Goal: Task Accomplishment & Management: Manage account settings

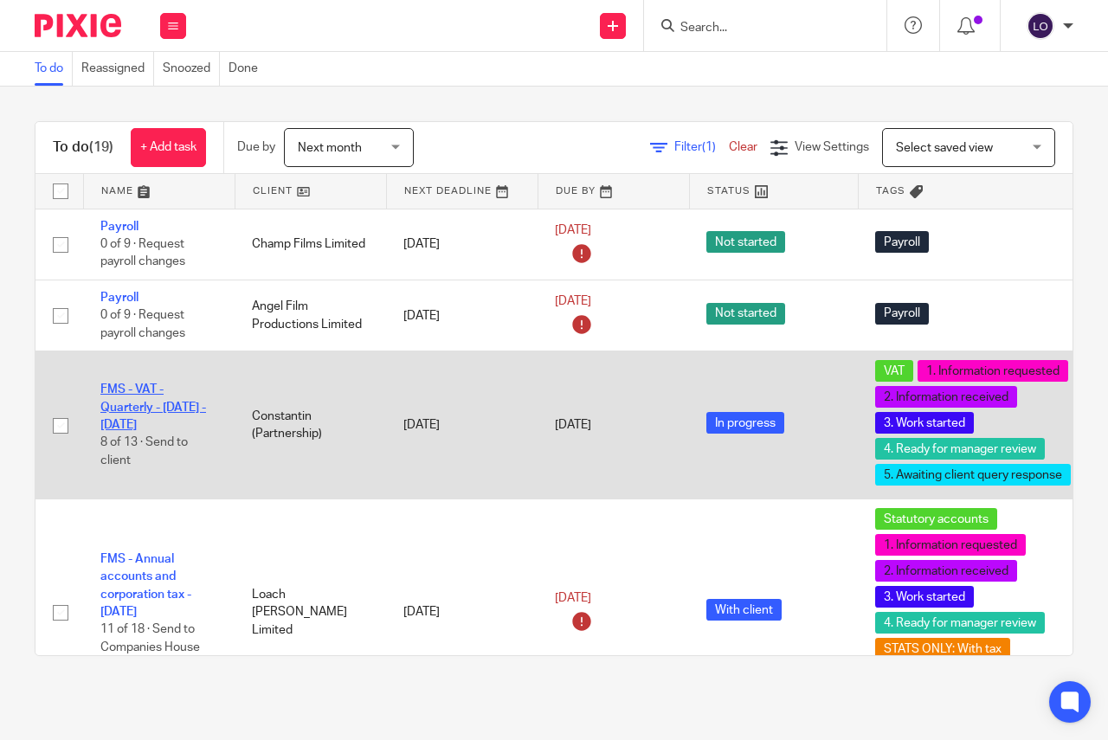
click at [131, 403] on link "FMS - VAT - Quarterly - [DATE] - [DATE]" at bounding box center [153, 407] width 106 height 48
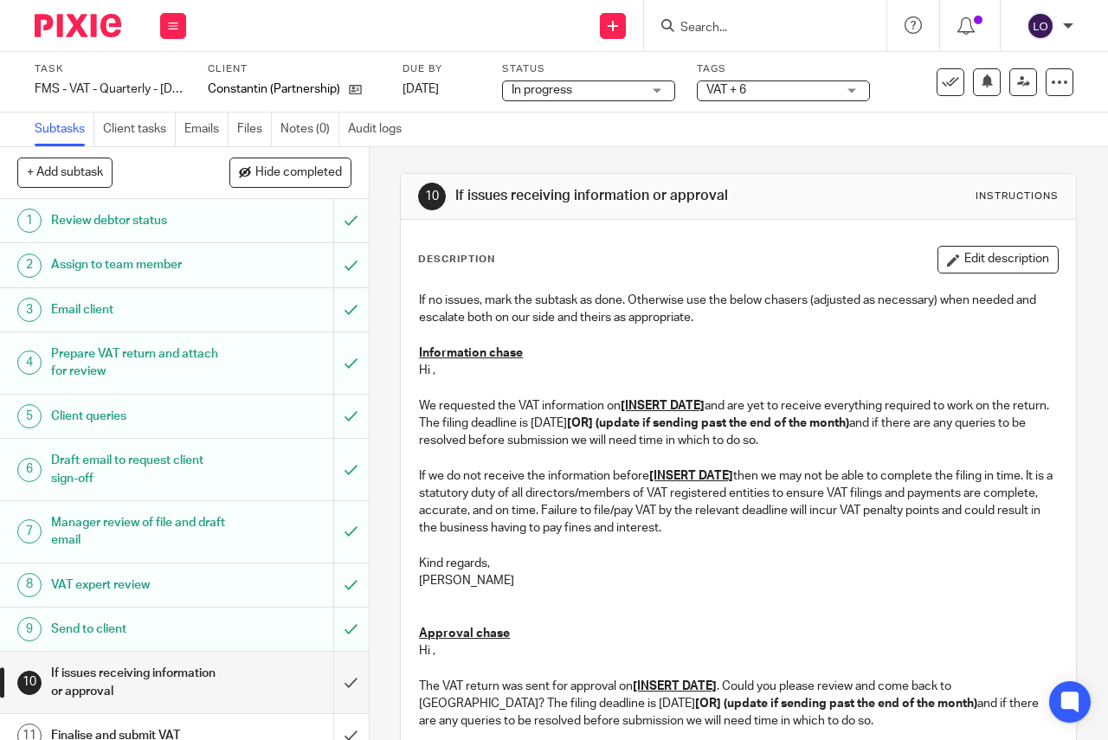
click at [657, 93] on div "In progress In progress" at bounding box center [588, 90] width 173 height 21
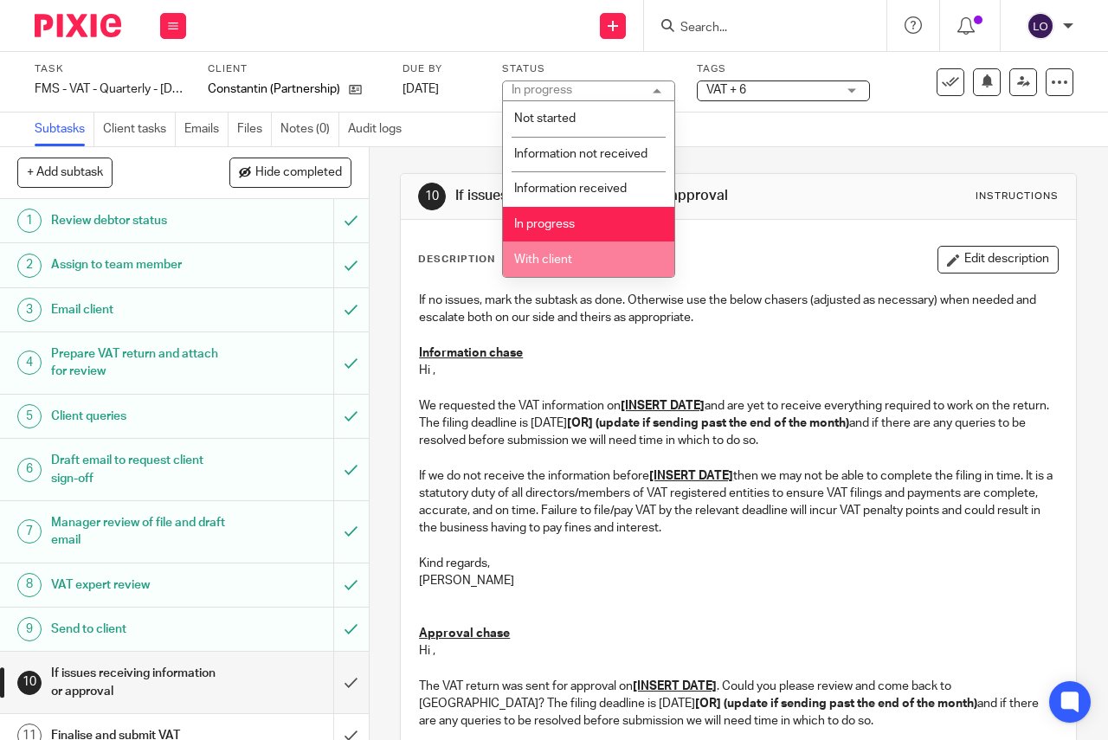
click at [559, 266] on li "With client" at bounding box center [588, 258] width 171 height 35
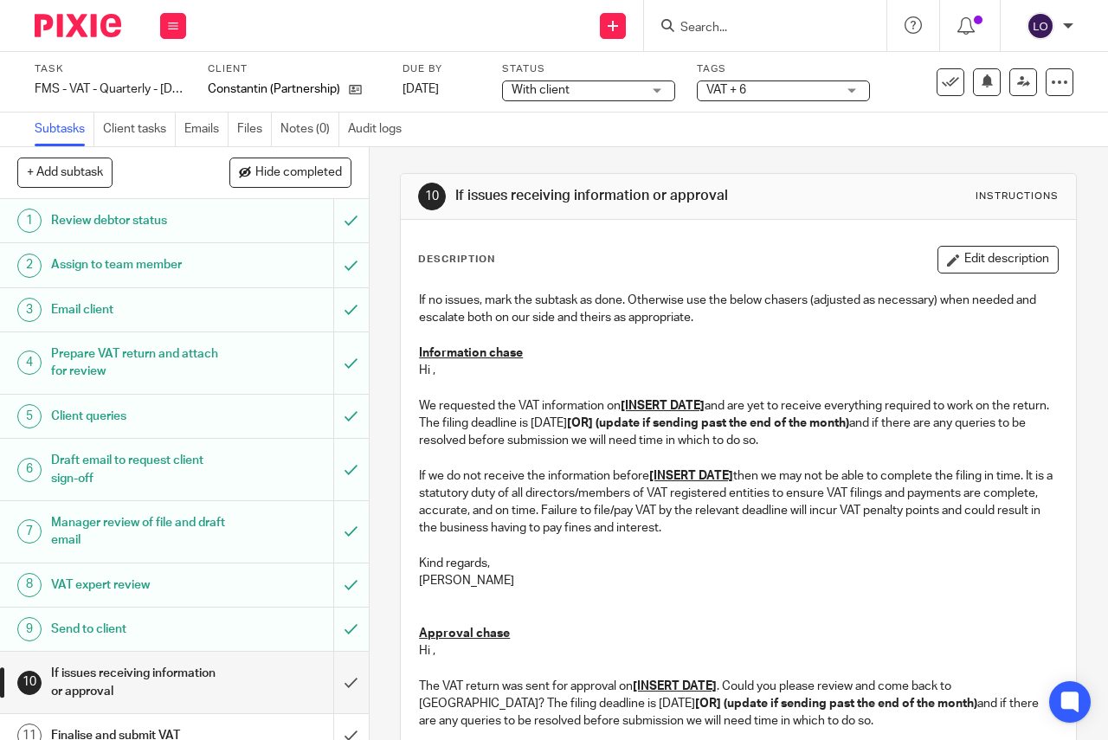
click at [812, 93] on span "VAT + 6" at bounding box center [771, 90] width 130 height 18
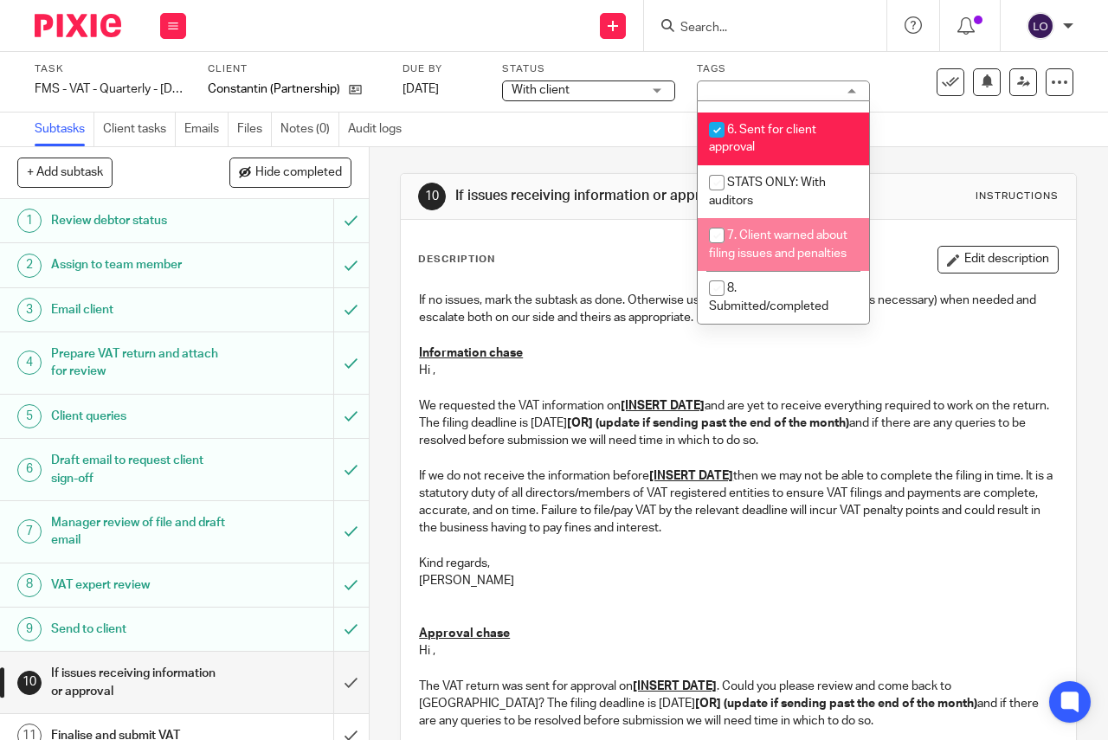
scroll to position [539, 0]
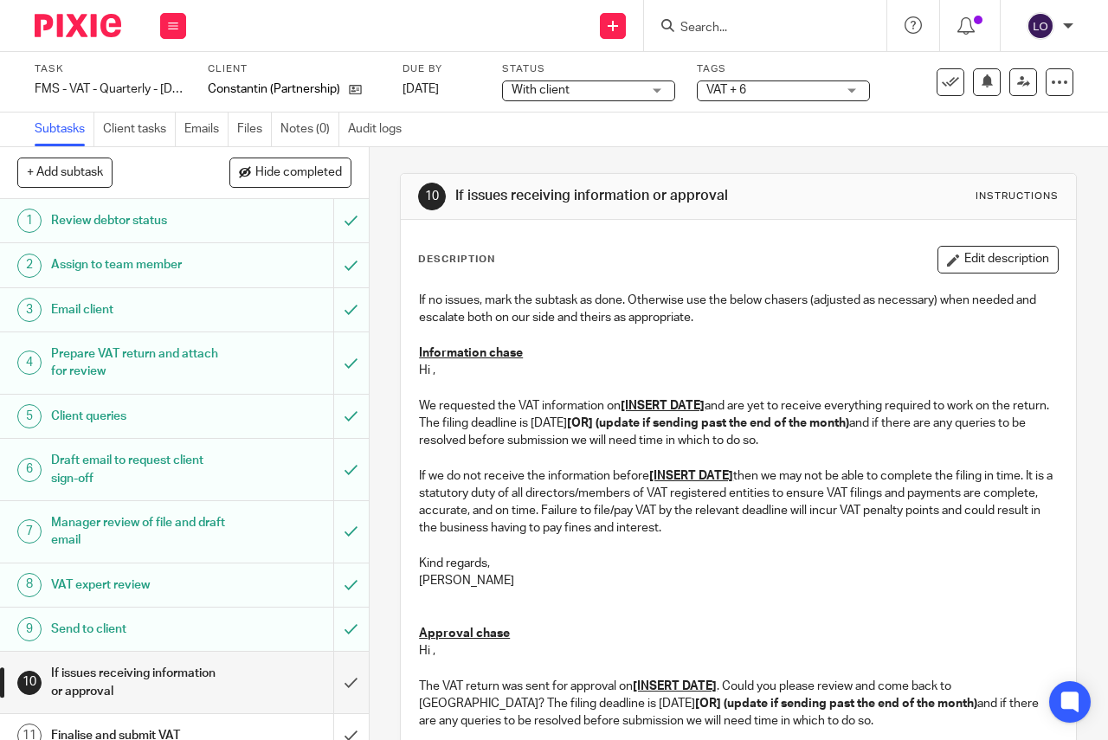
click at [312, 31] on div "Send new email Create task Add client Request signature Get Support Contact Sup…" at bounding box center [655, 25] width 904 height 51
click at [172, 16] on button at bounding box center [173, 26] width 26 height 26
click at [167, 77] on link "Work" at bounding box center [165, 80] width 30 height 12
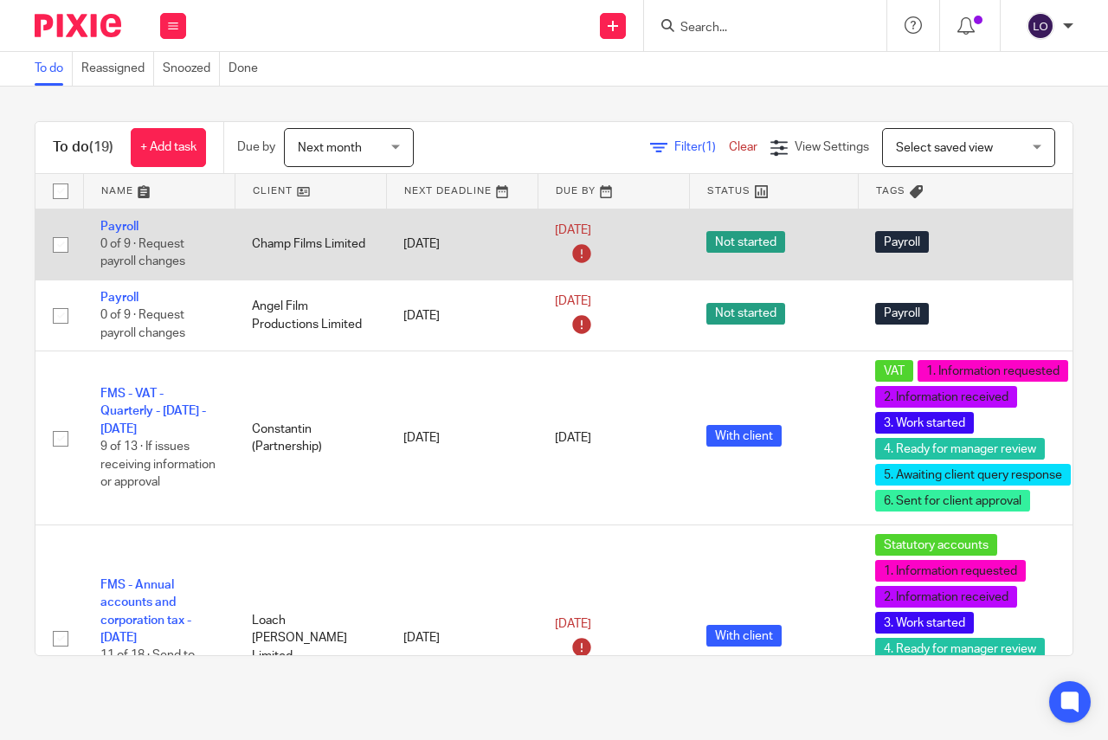
click at [111, 245] on span "0 of 9 · Request payroll changes" at bounding box center [142, 253] width 85 height 30
click at [118, 225] on link "Payroll" at bounding box center [119, 227] width 38 height 12
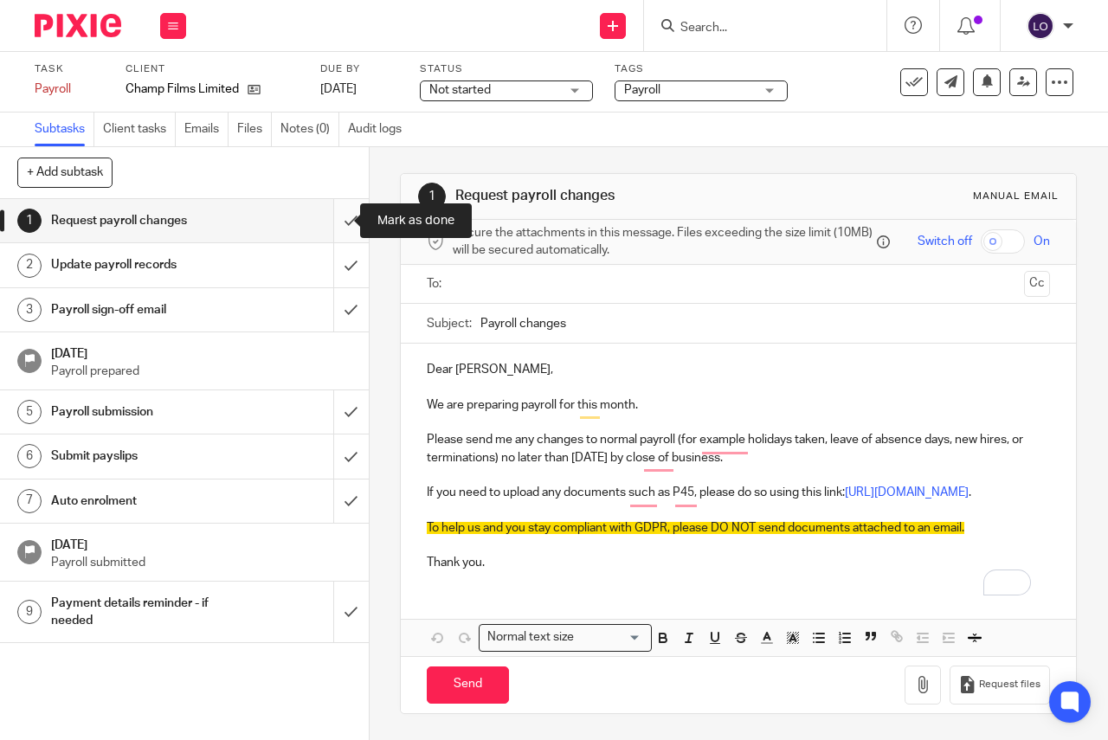
click at [337, 221] on input "submit" at bounding box center [184, 220] width 369 height 43
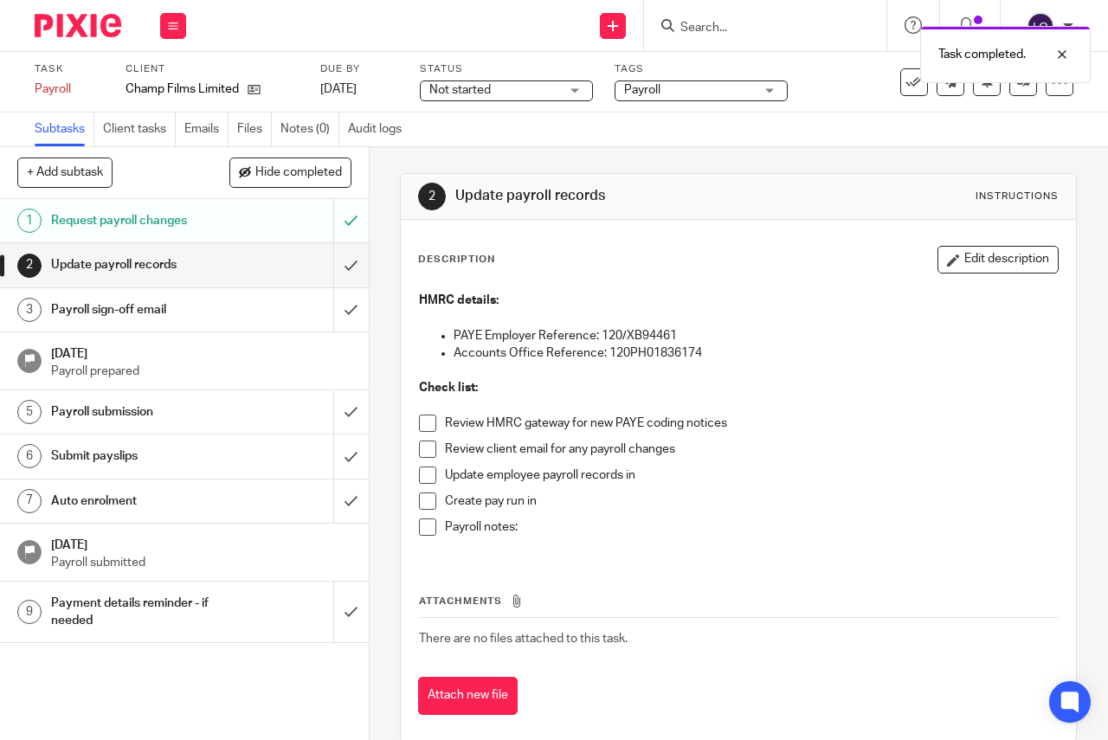
click at [425, 423] on span at bounding box center [427, 422] width 17 height 17
click at [423, 446] on span at bounding box center [427, 448] width 17 height 17
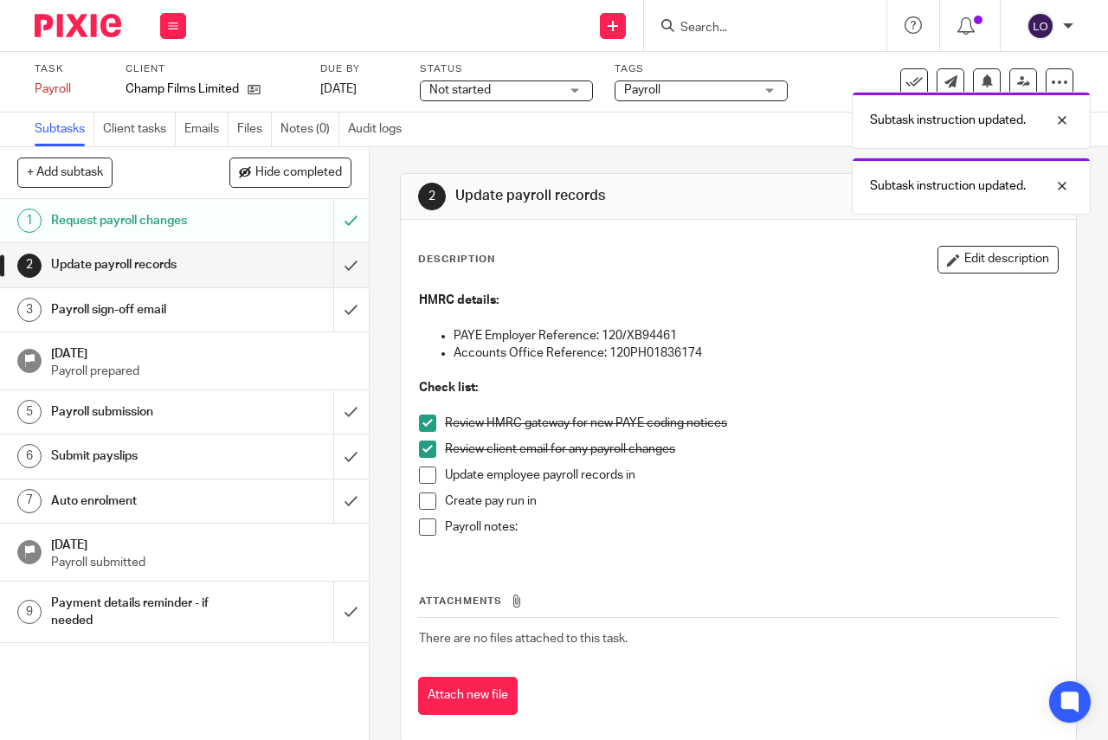
click at [425, 479] on span at bounding box center [427, 474] width 17 height 17
click at [422, 495] on span at bounding box center [427, 500] width 17 height 17
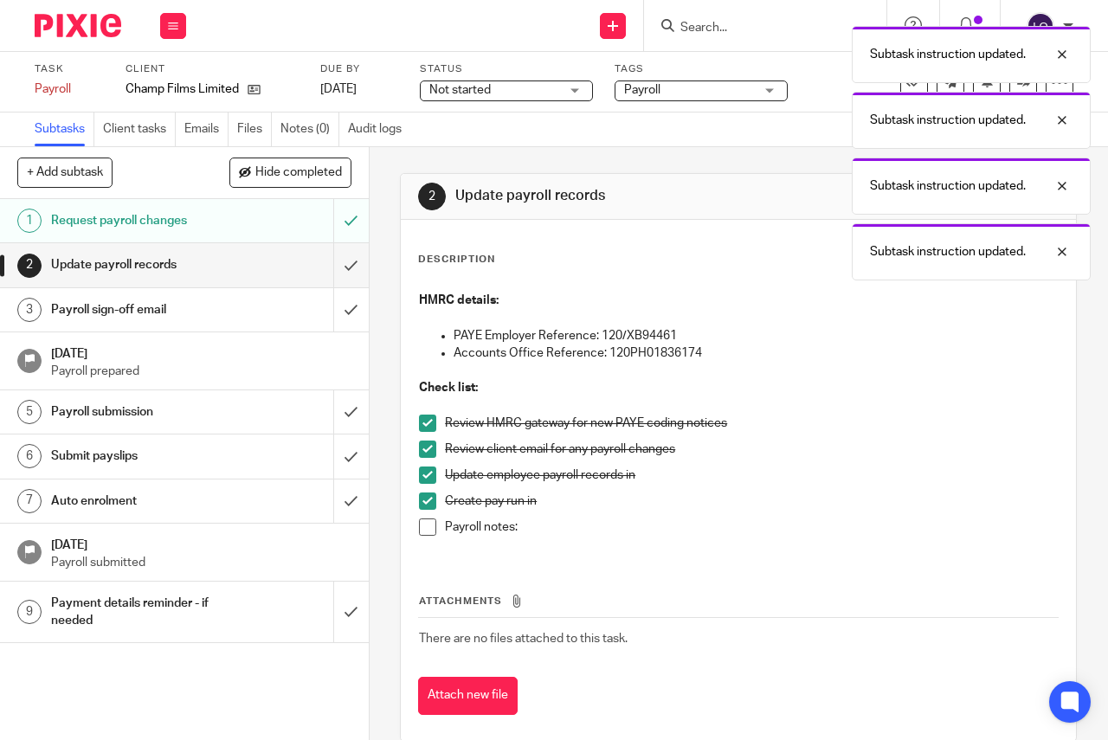
click at [424, 529] on span at bounding box center [427, 526] width 17 height 17
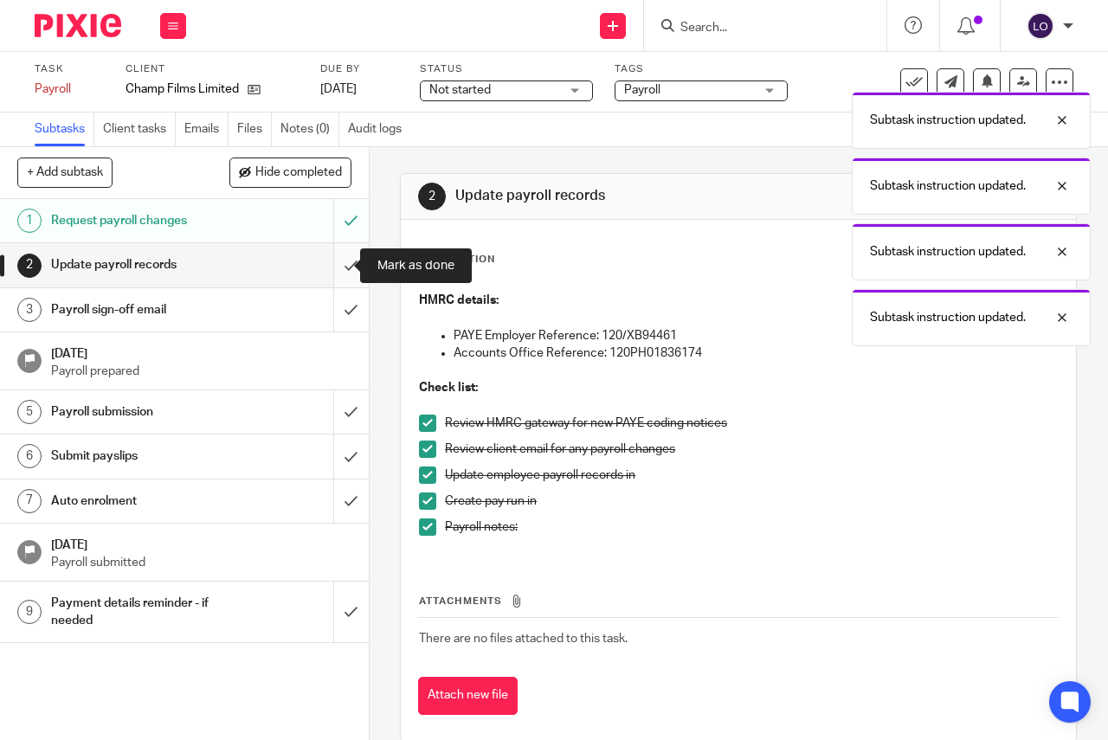
click at [325, 271] on input "submit" at bounding box center [184, 264] width 369 height 43
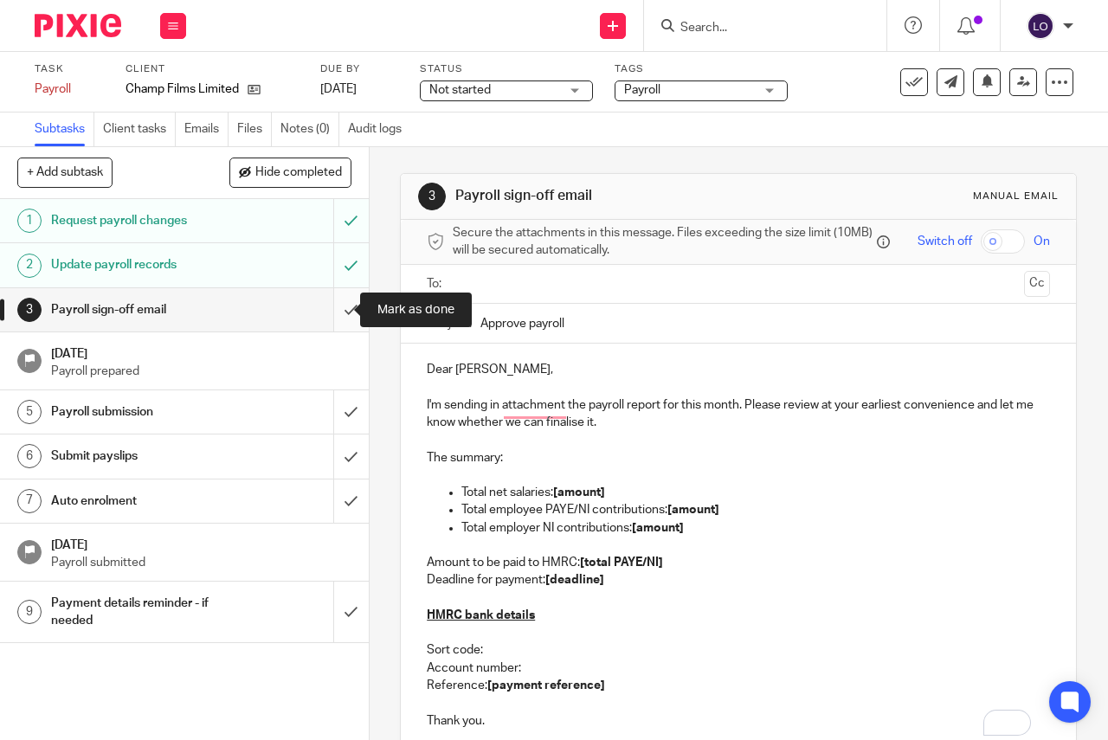
click at [334, 313] on input "submit" at bounding box center [184, 309] width 369 height 43
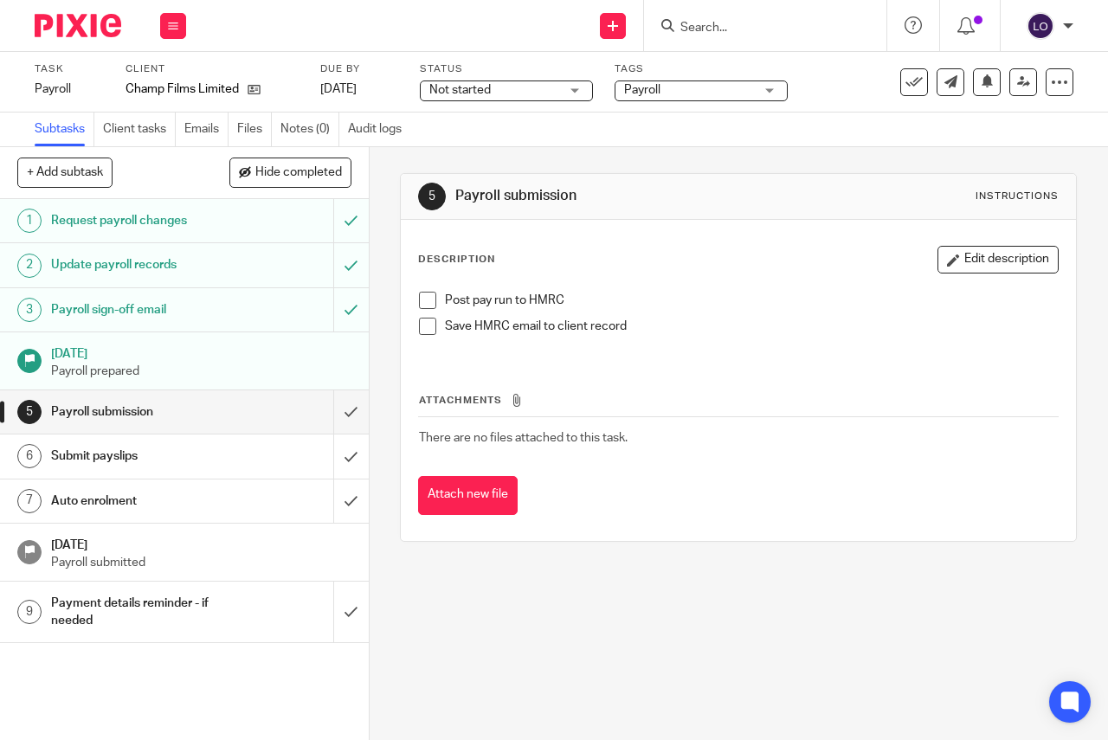
click at [424, 308] on span at bounding box center [427, 300] width 17 height 17
click at [424, 320] on span at bounding box center [427, 326] width 17 height 17
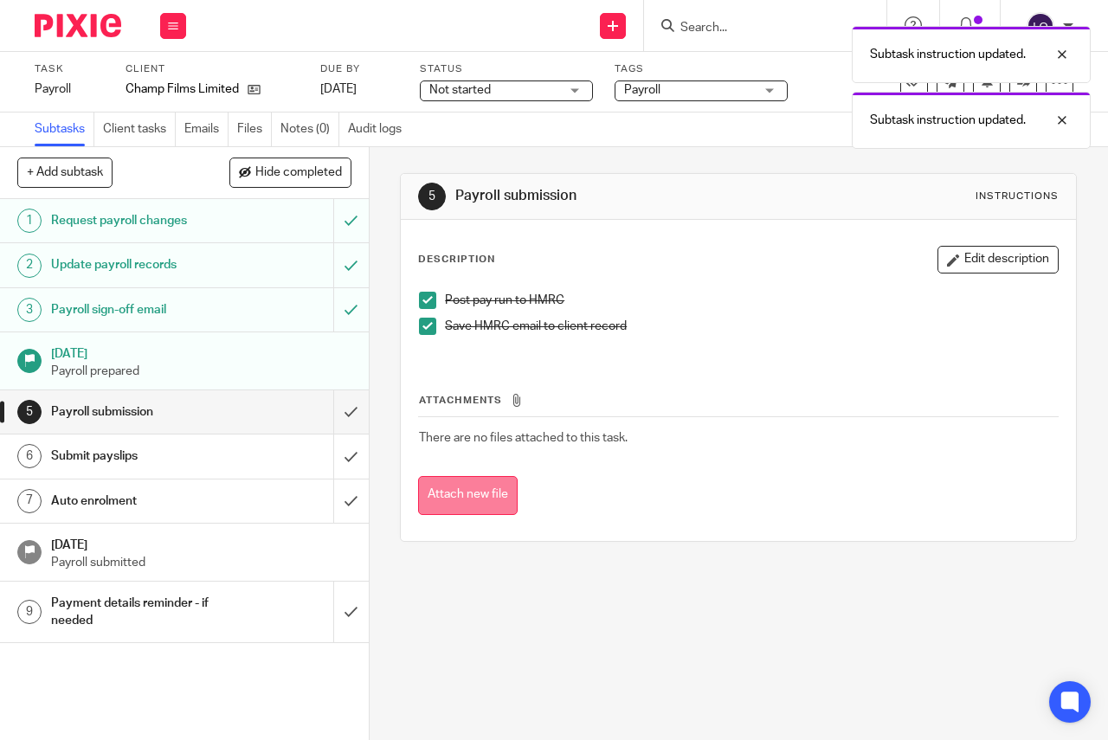
click at [455, 497] on button "Attach new file" at bounding box center [468, 495] width 100 height 39
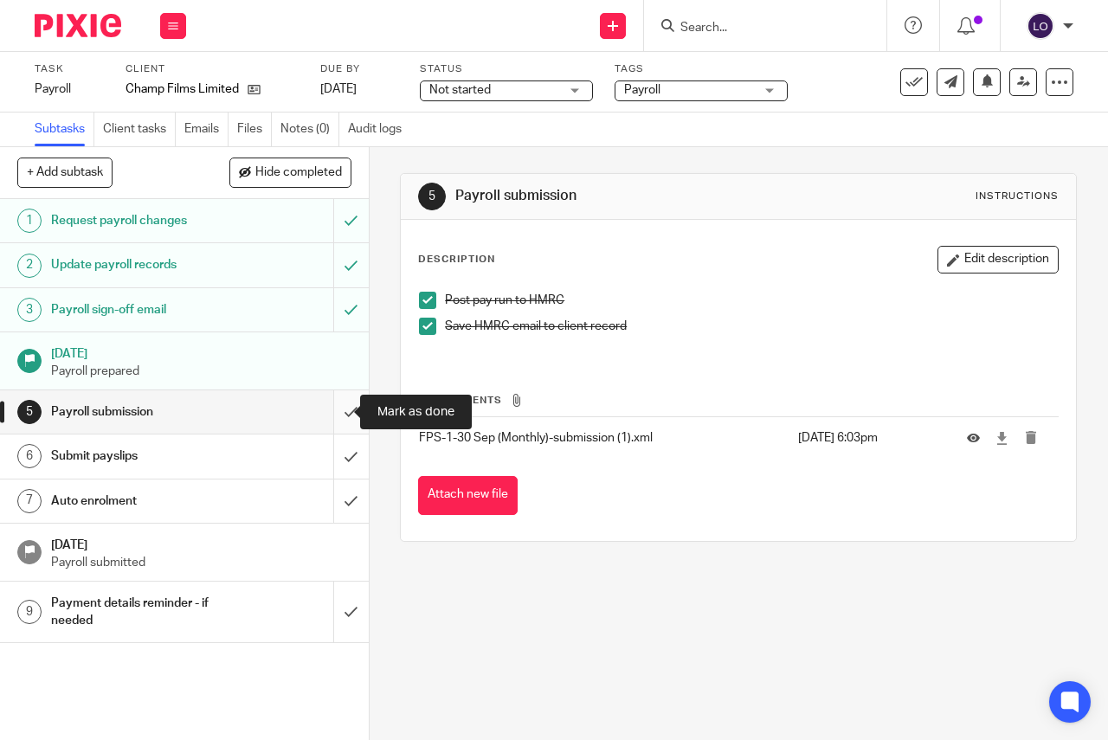
click at [335, 410] on input "submit" at bounding box center [184, 411] width 369 height 43
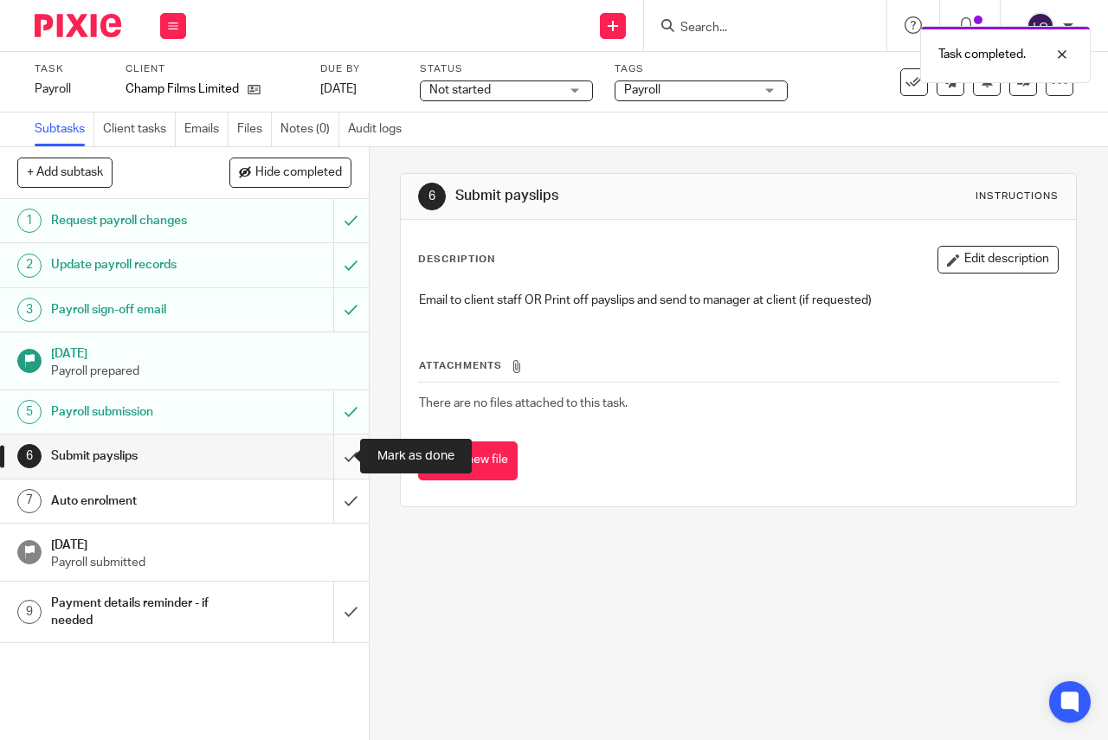
click at [334, 456] on input "submit" at bounding box center [184, 455] width 369 height 43
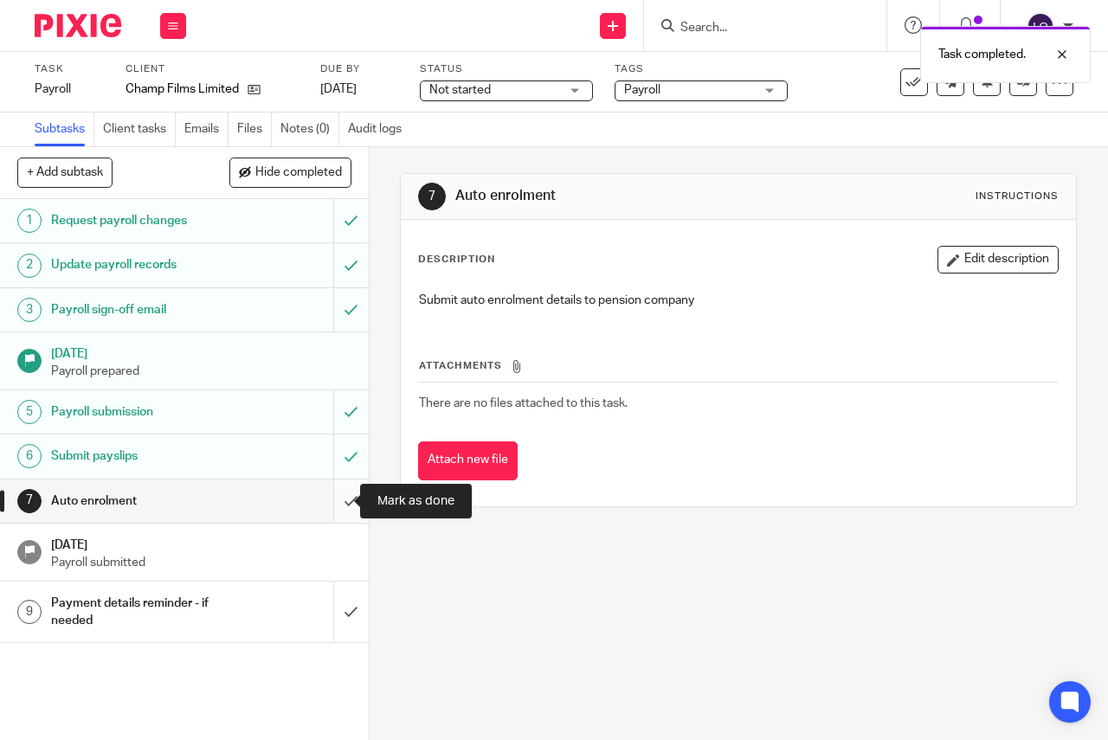
click at [331, 504] on input "submit" at bounding box center [184, 500] width 369 height 43
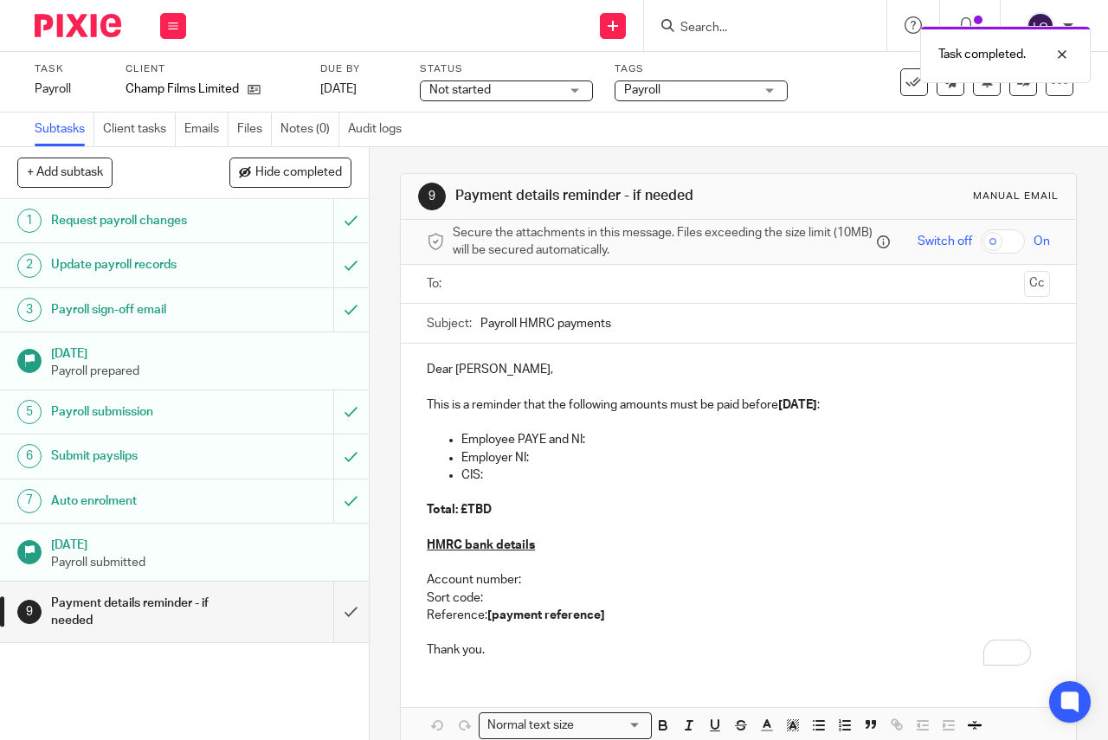
click at [560, 85] on div "Not started Not started" at bounding box center [506, 90] width 173 height 21
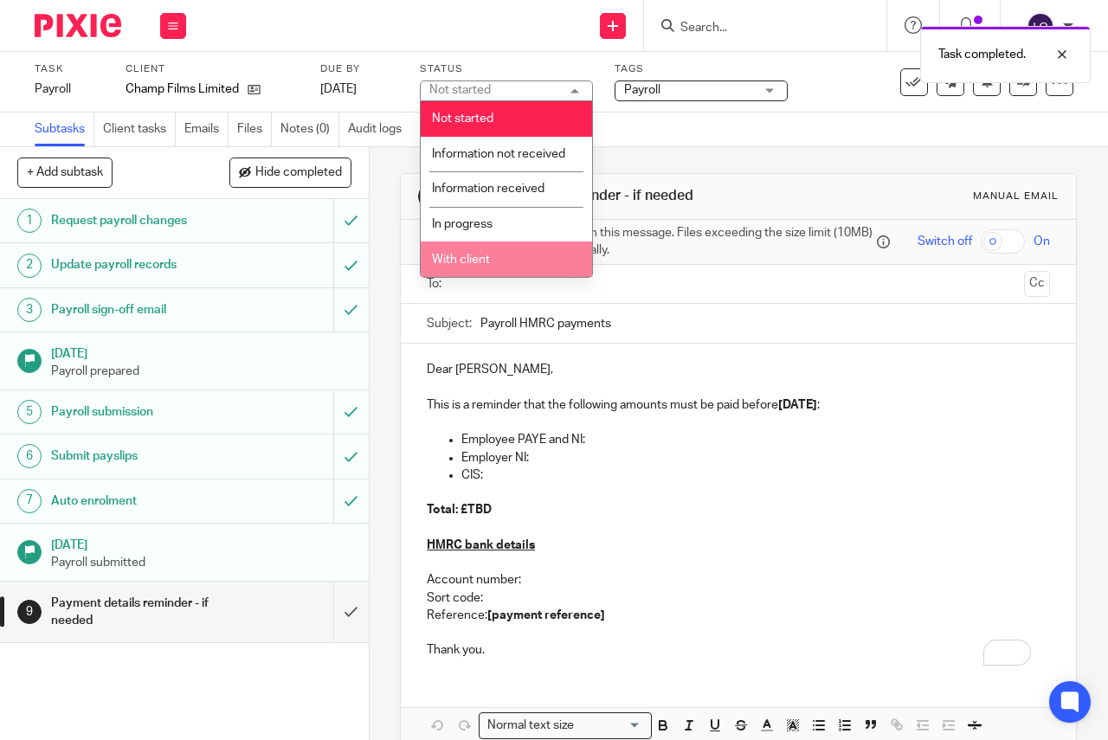
click at [516, 252] on li "With client" at bounding box center [506, 258] width 171 height 35
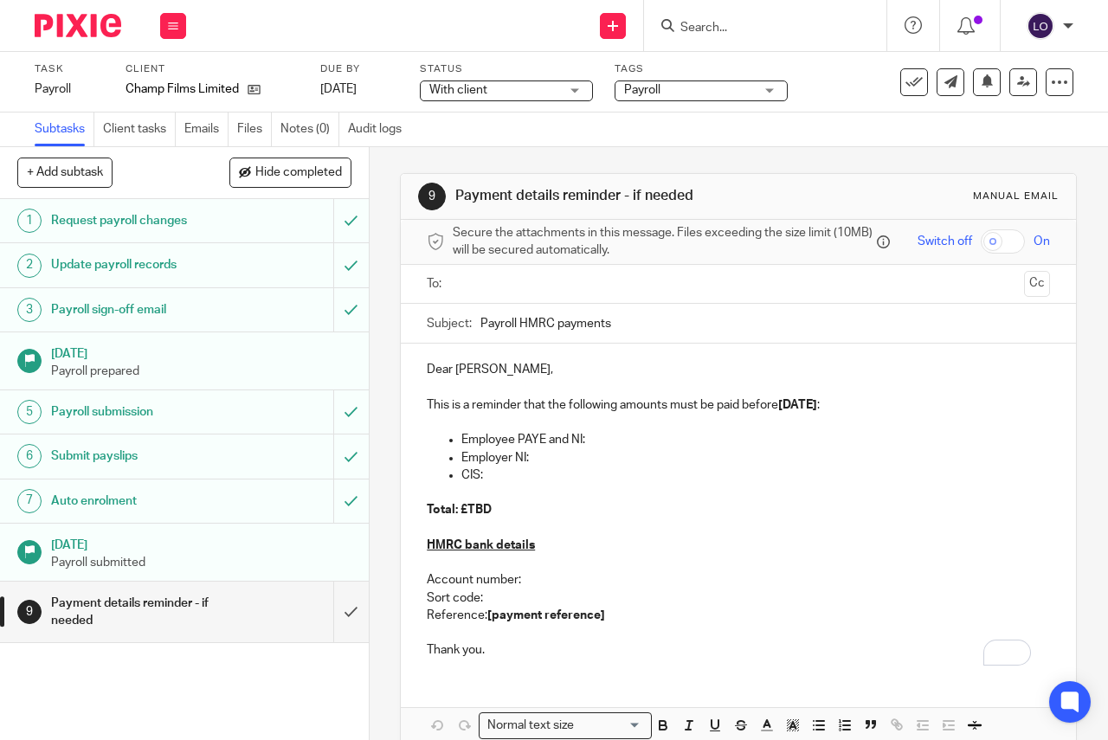
click at [700, 78] on div "Task completed." at bounding box center [822, 50] width 536 height 66
click at [703, 87] on span "Payroll" at bounding box center [689, 90] width 130 height 18
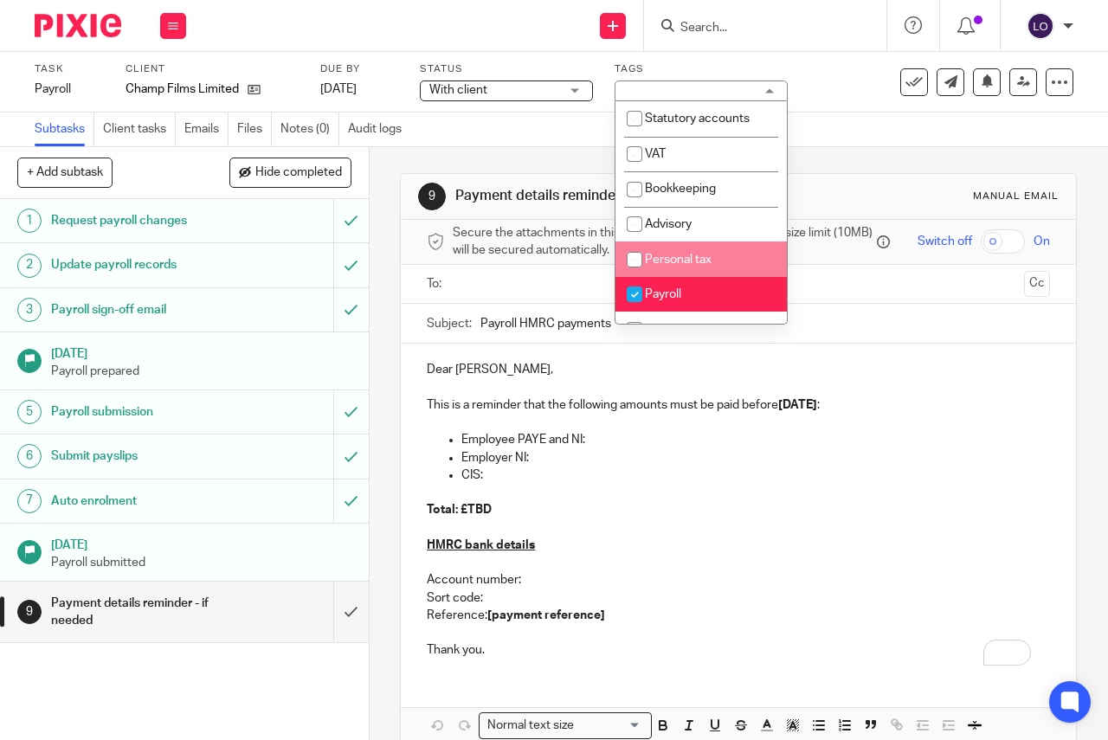
scroll to position [303, 0]
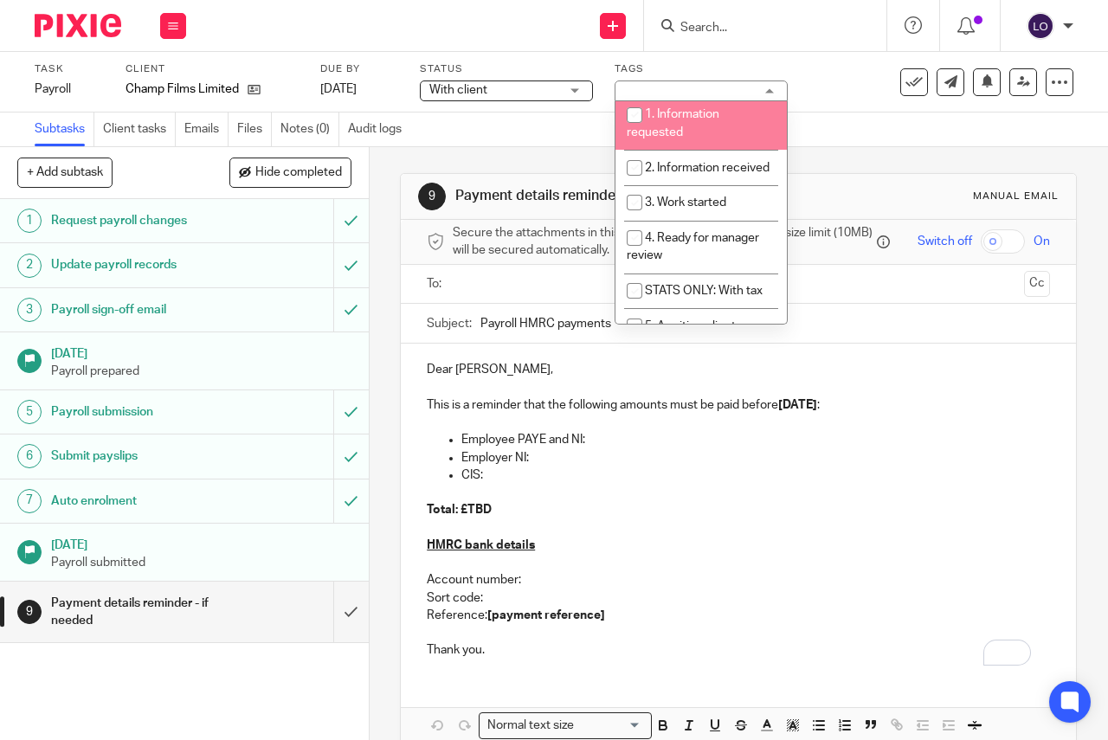
click at [684, 140] on li "1. Information requested" at bounding box center [700, 123] width 171 height 53
checkbox input "true"
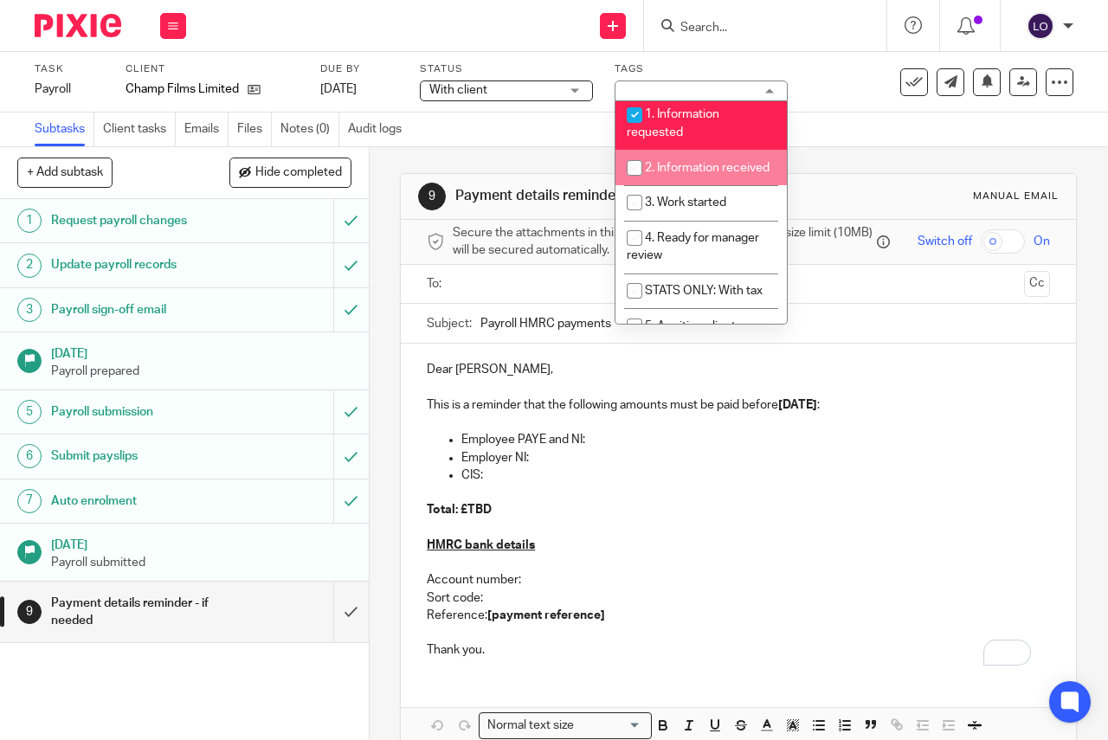
click at [684, 178] on li "2. Information received" at bounding box center [700, 167] width 171 height 35
checkbox input "true"
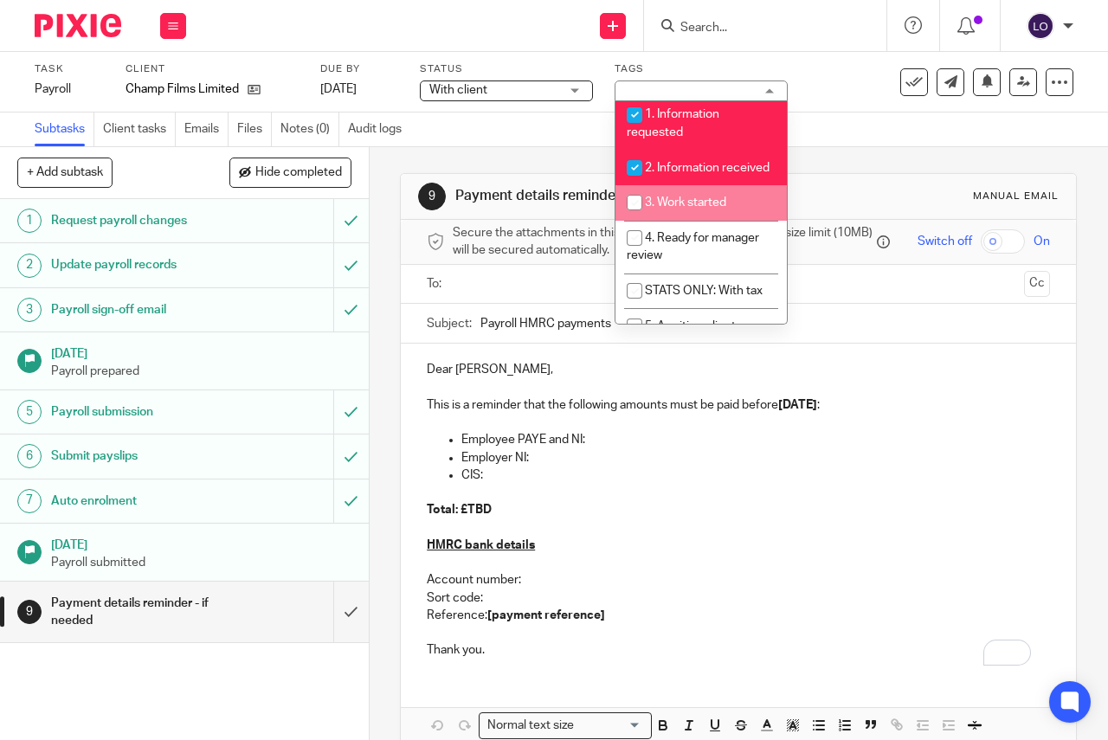
click at [684, 209] on span "3. Work started" at bounding box center [685, 202] width 81 height 12
checkbox input "true"
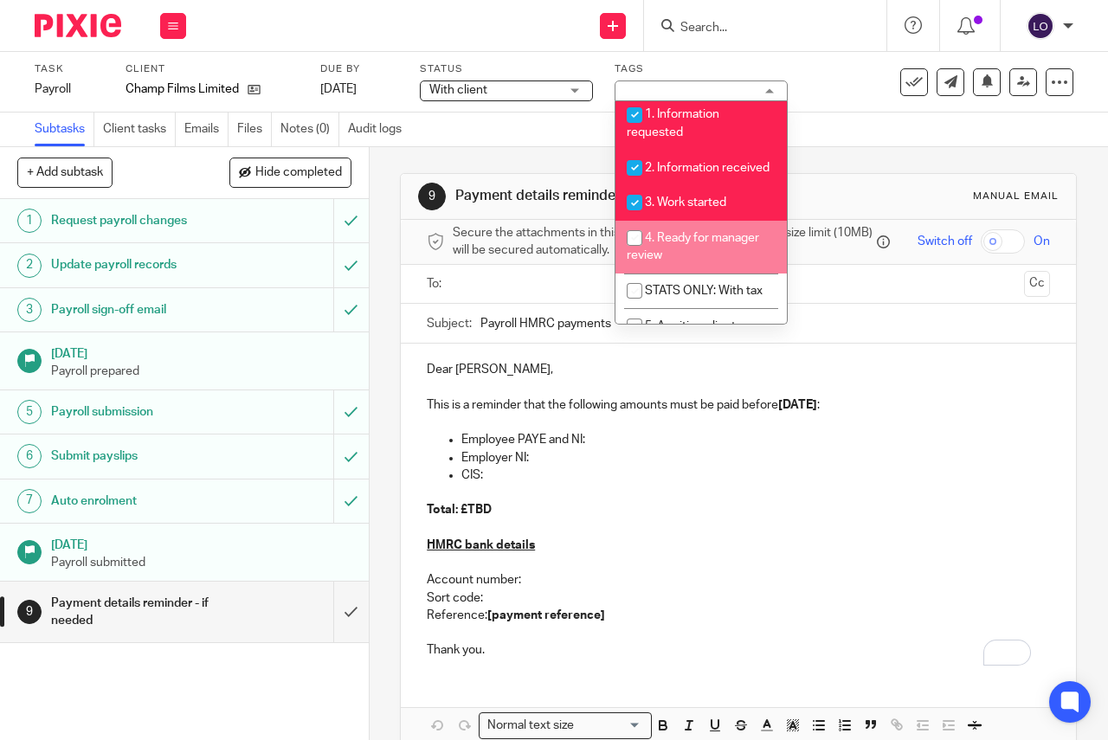
click at [683, 255] on span "4. Ready for manager review" at bounding box center [692, 247] width 132 height 30
checkbox input "true"
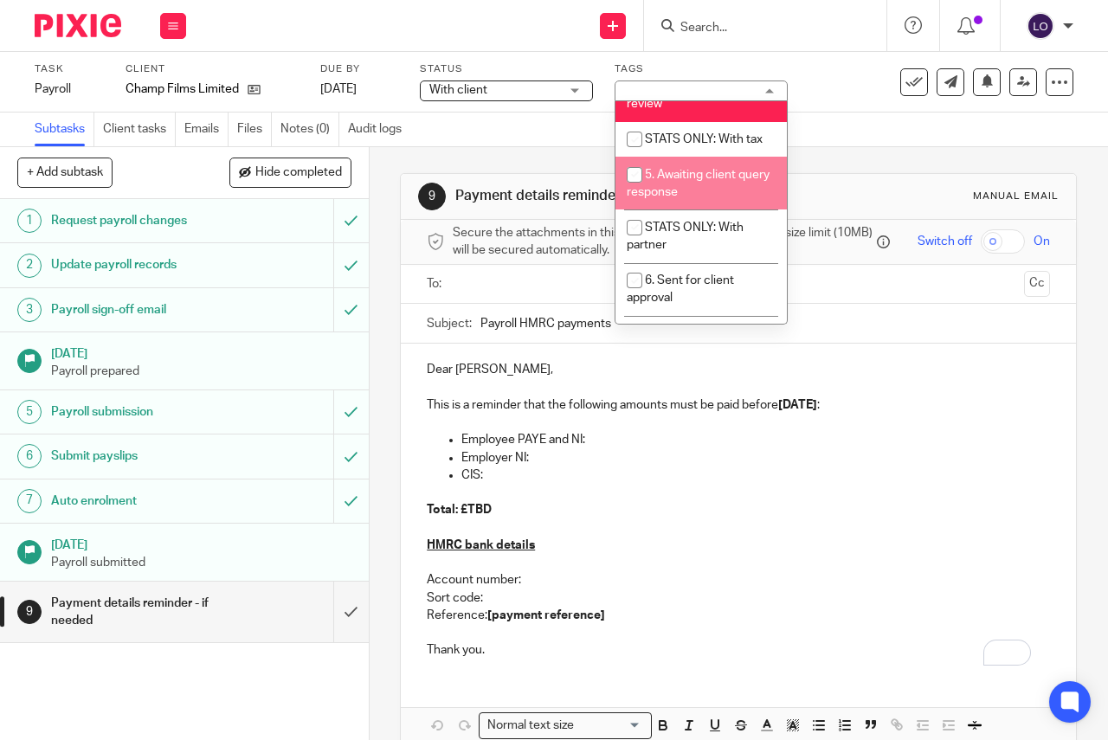
click at [686, 200] on li "5. Awaiting client query response" at bounding box center [700, 183] width 171 height 53
checkbox input "true"
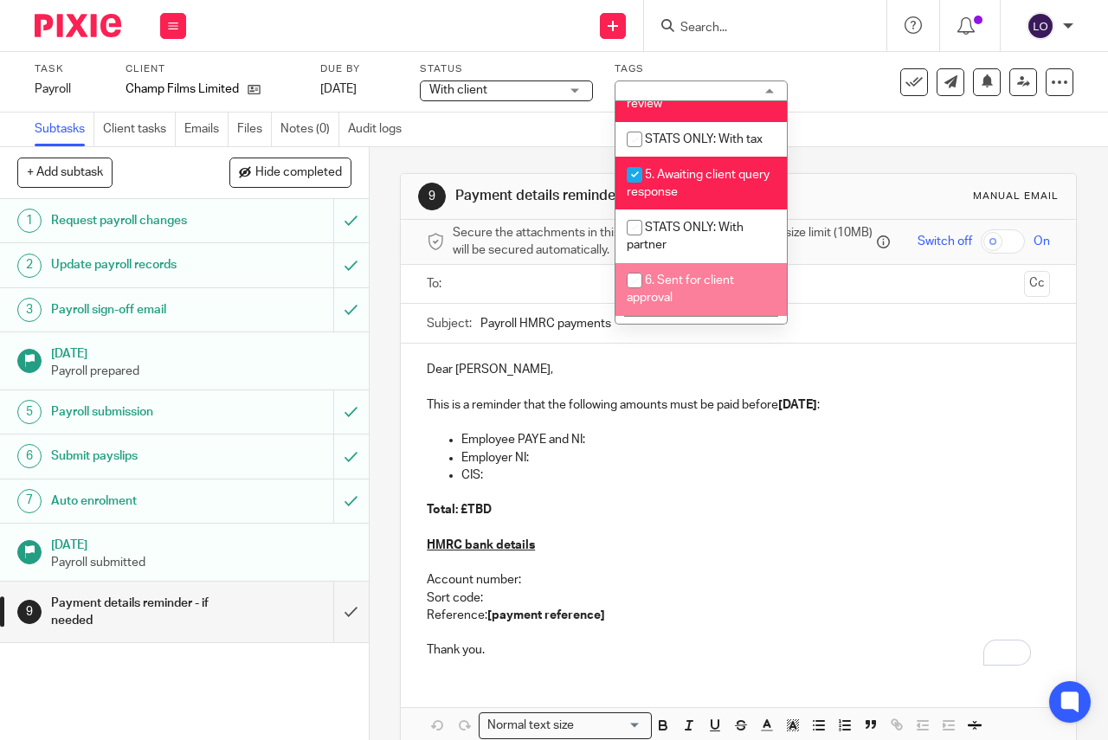
click at [683, 298] on span "6. Sent for client approval" at bounding box center [679, 289] width 107 height 30
checkbox input "true"
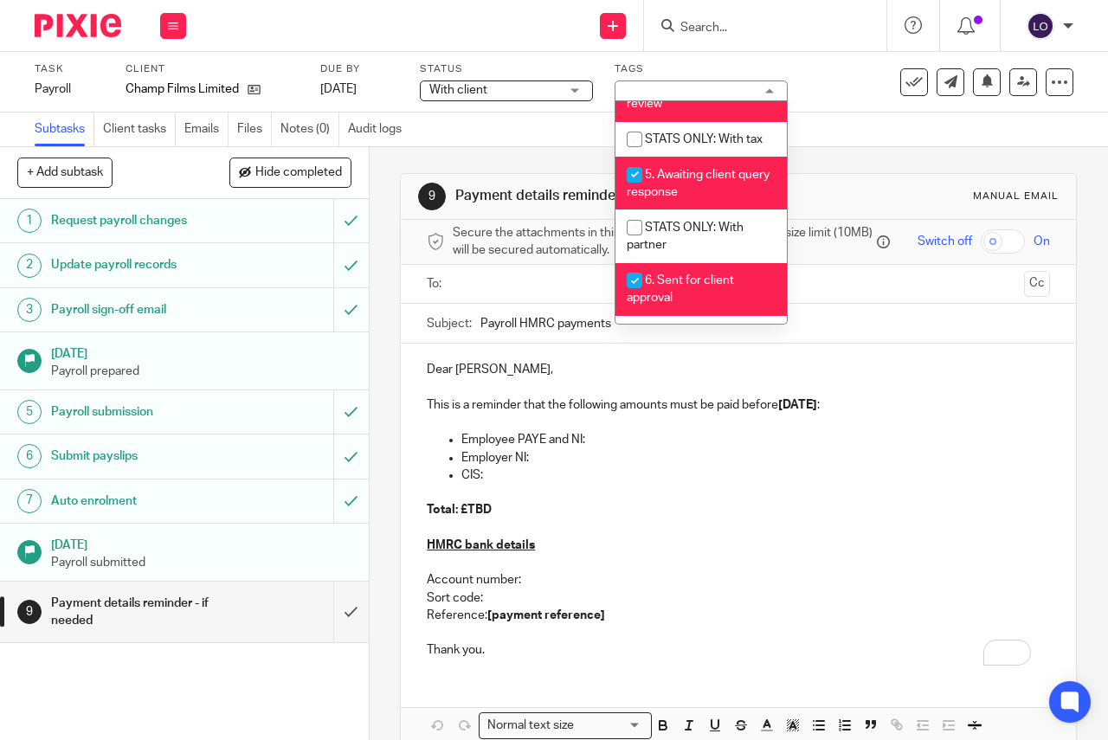
scroll to position [640, 0]
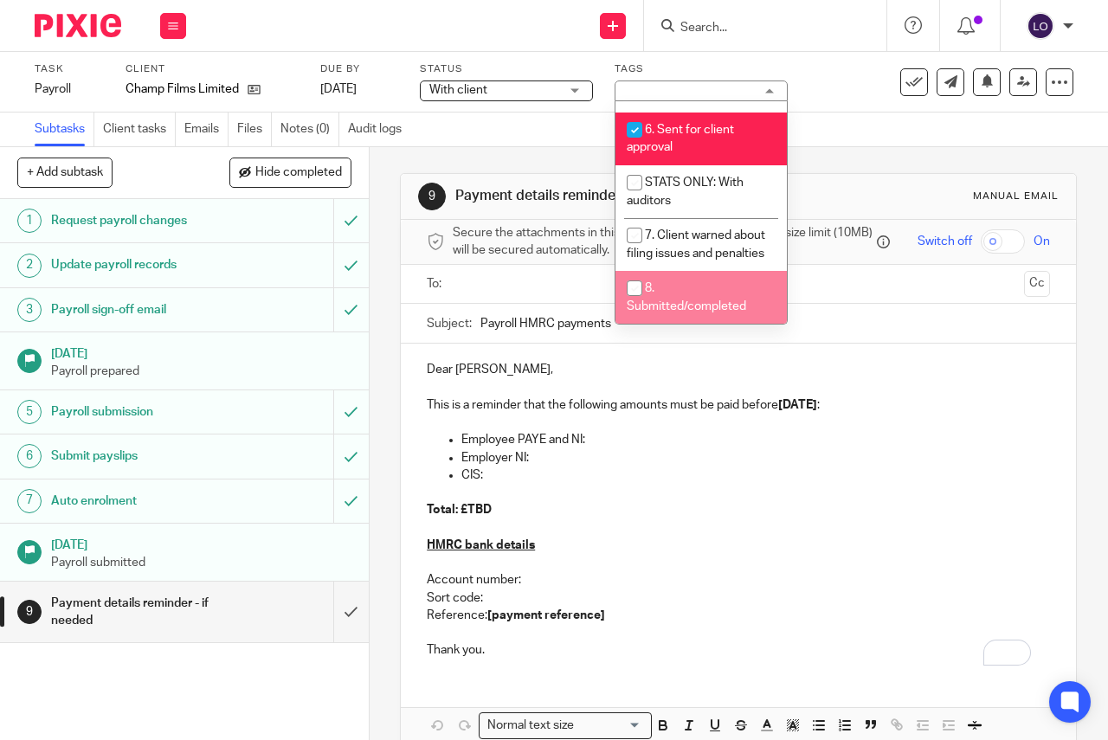
click at [679, 285] on li "8. Submitted/completed" at bounding box center [700, 297] width 171 height 53
checkbox input "true"
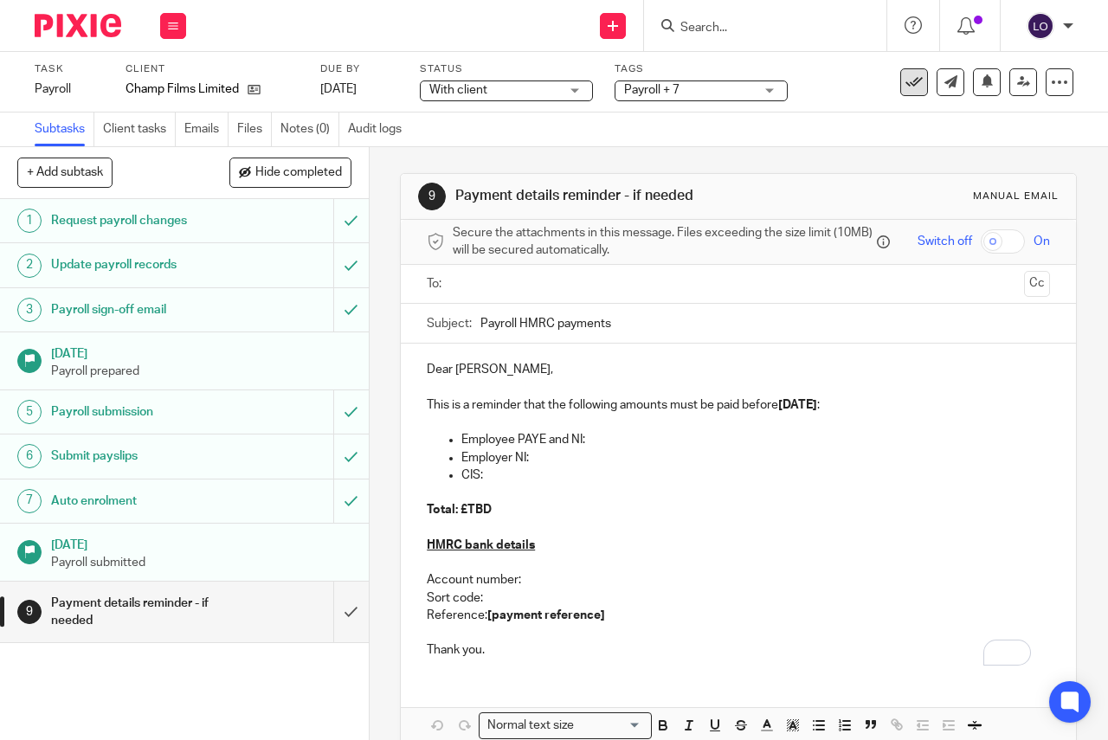
click at [905, 80] on icon at bounding box center [913, 82] width 17 height 17
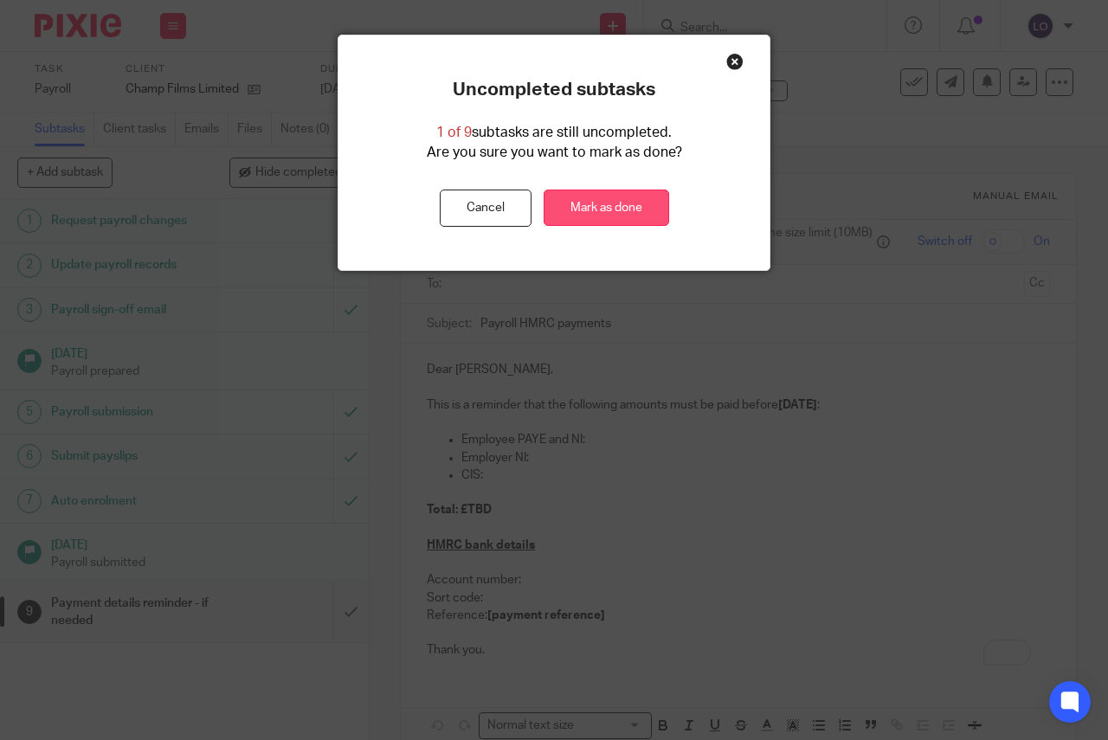
click at [596, 194] on link "Mark as done" at bounding box center [605, 207] width 125 height 37
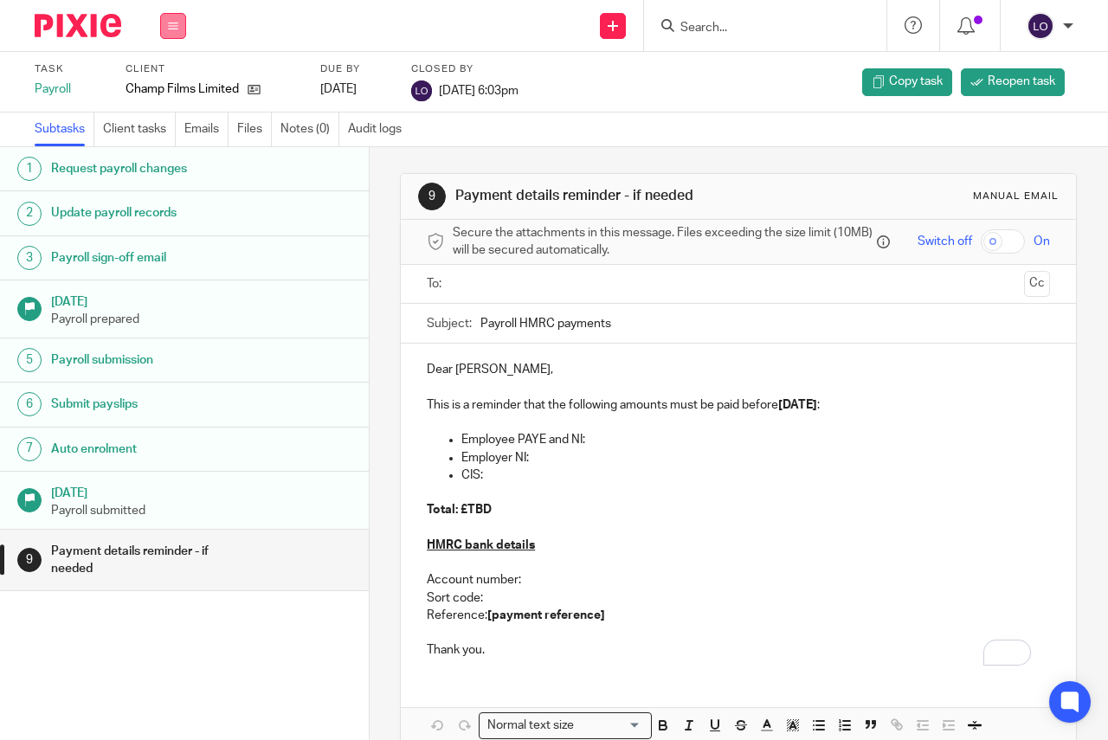
click at [168, 27] on icon at bounding box center [173, 26] width 10 height 10
click at [169, 83] on link "Work" at bounding box center [165, 80] width 30 height 12
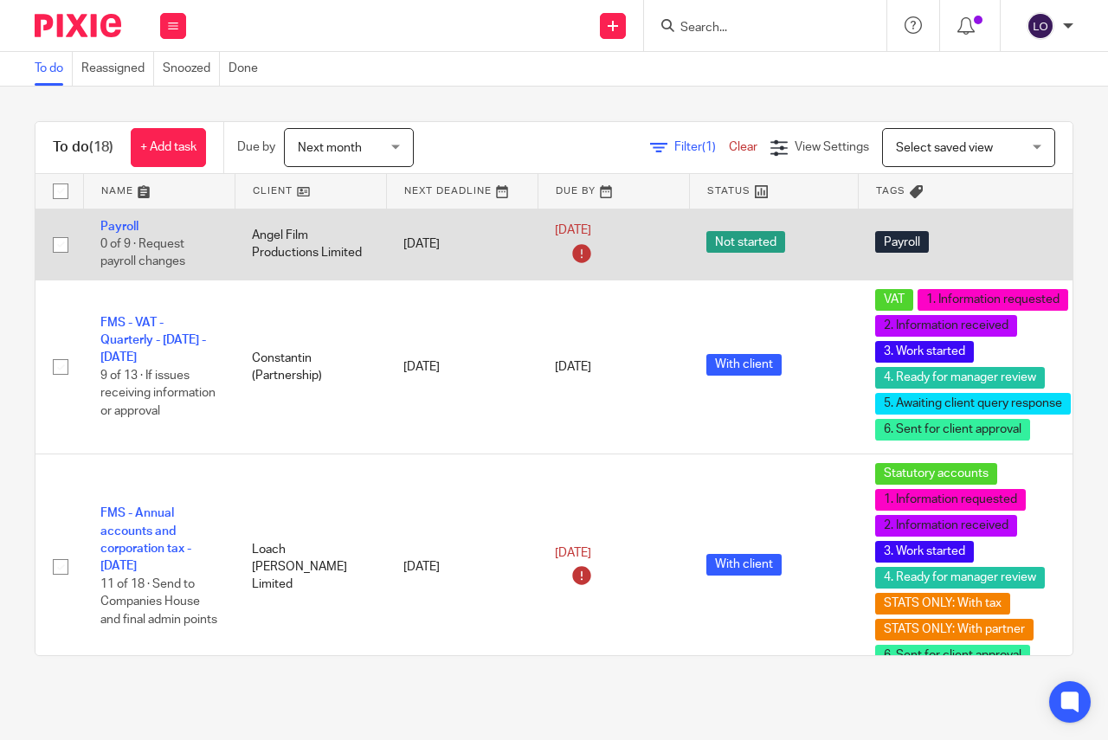
click at [118, 219] on td "Payroll 0 of 9 · Request payroll changes" at bounding box center [158, 244] width 151 height 71
click at [119, 223] on link "Payroll" at bounding box center [119, 227] width 38 height 12
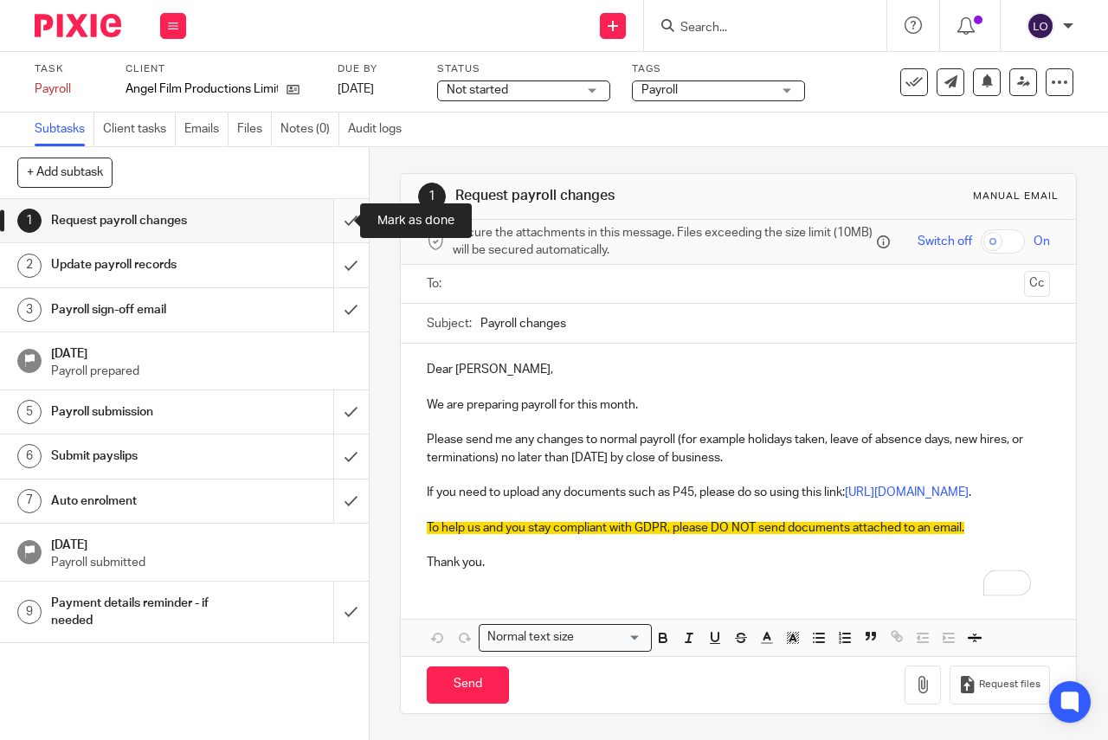
click at [331, 222] on input "submit" at bounding box center [184, 220] width 369 height 43
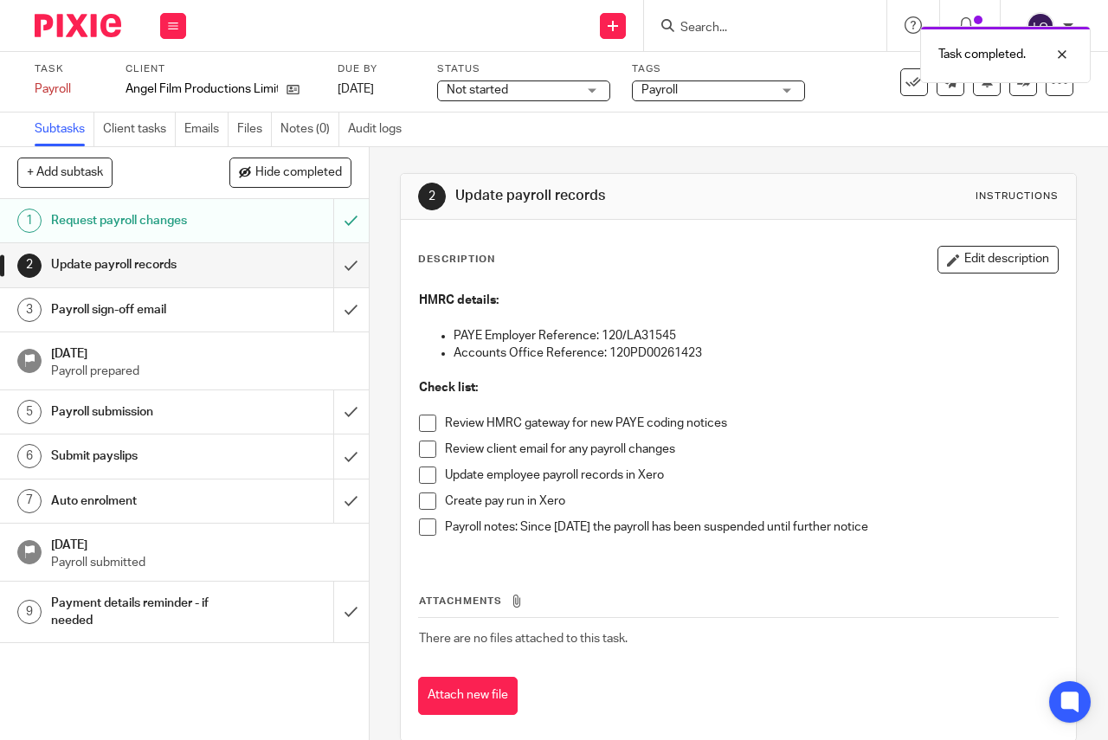
click at [498, 85] on span "Not started" at bounding box center [476, 90] width 61 height 12
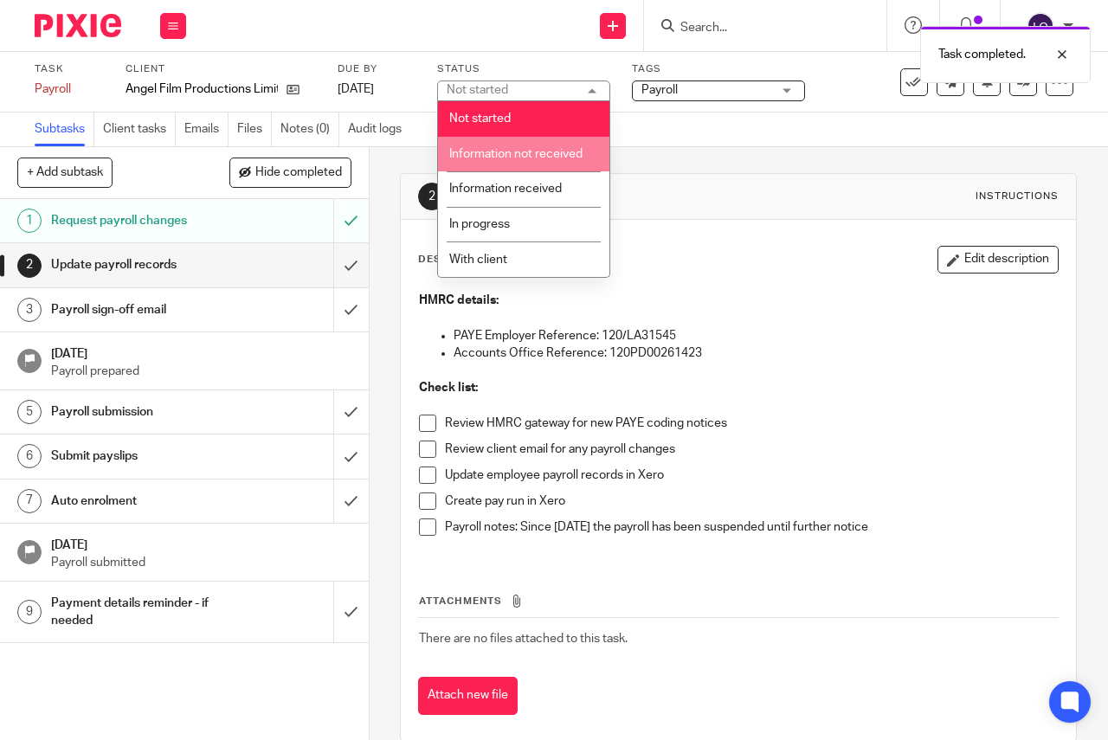
click at [501, 153] on span "Information not received" at bounding box center [515, 154] width 133 height 12
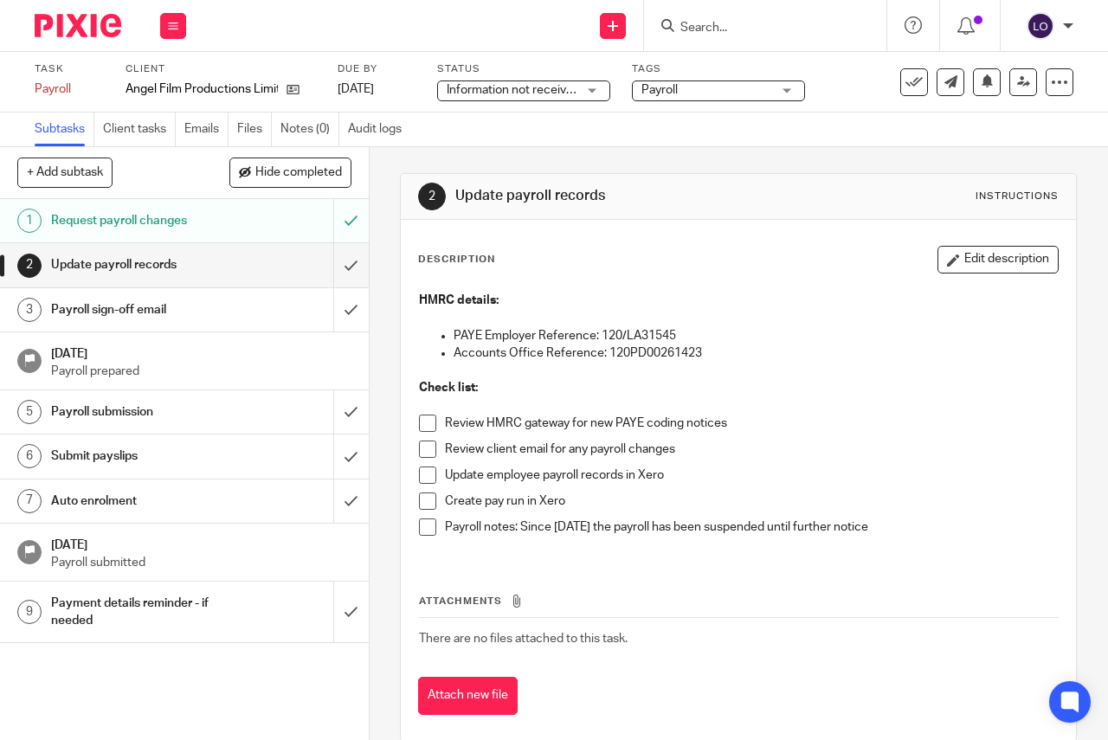
click at [681, 94] on span "Payroll" at bounding box center [706, 90] width 130 height 18
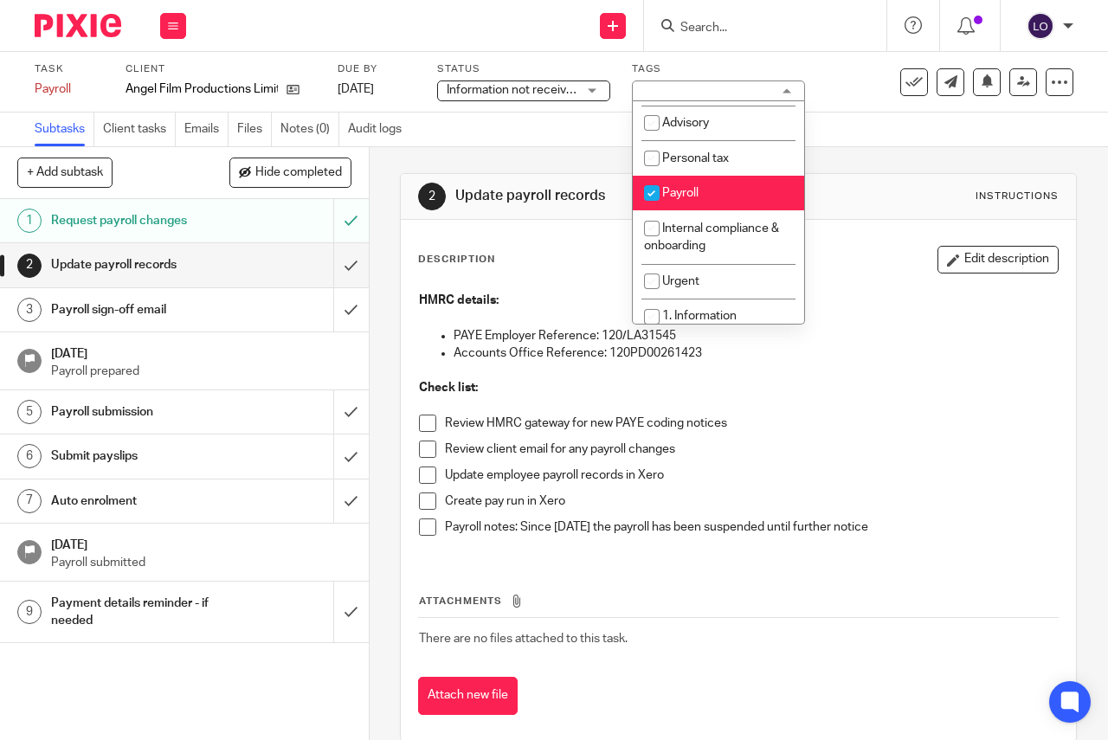
scroll to position [151, 0]
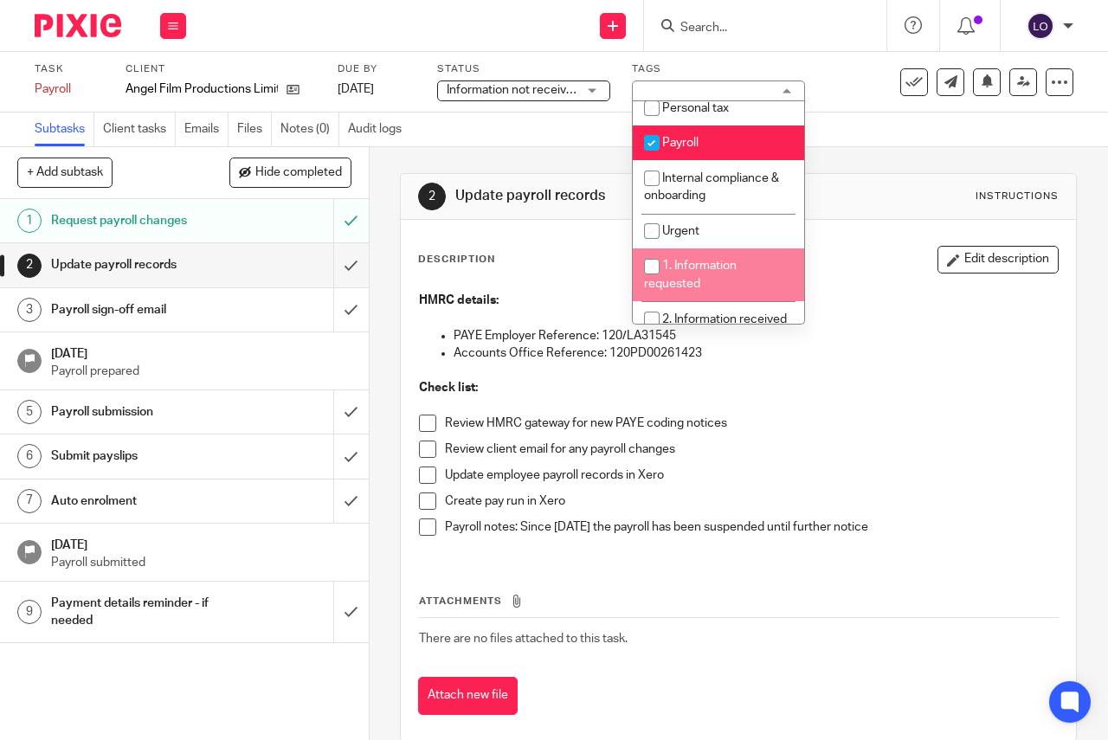
click at [719, 266] on span "1. Information requested" at bounding box center [690, 275] width 93 height 30
checkbox input "true"
click at [166, 30] on button at bounding box center [173, 26] width 26 height 26
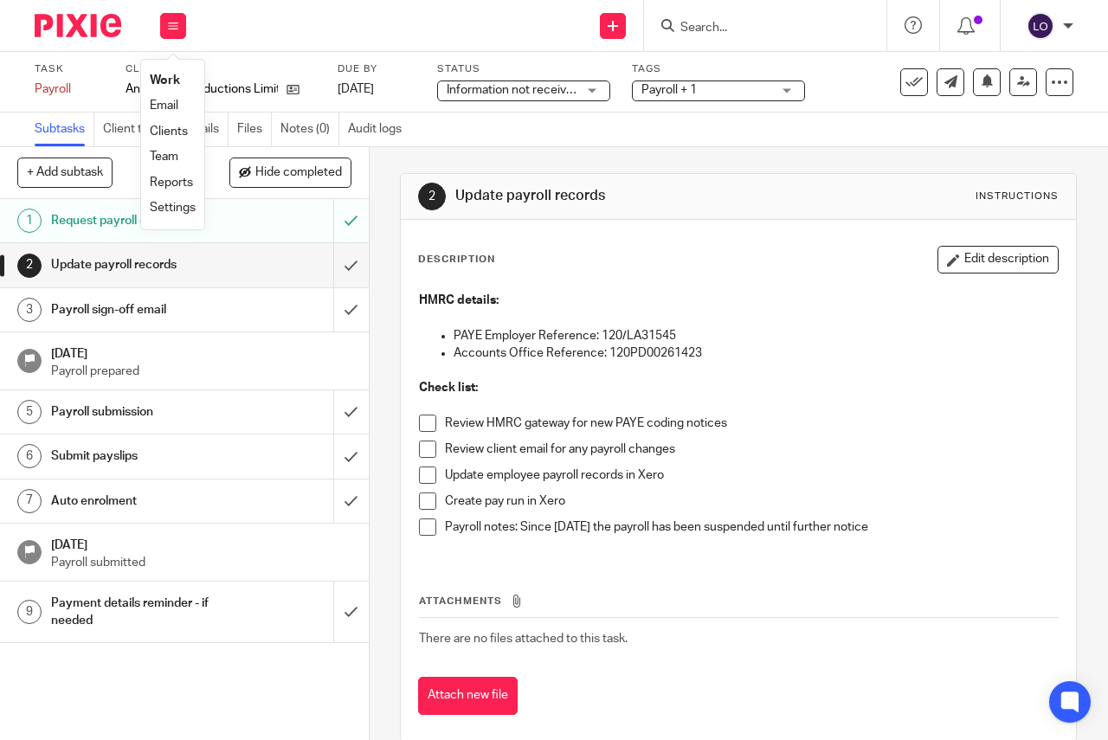
click at [171, 77] on link "Work" at bounding box center [165, 80] width 30 height 12
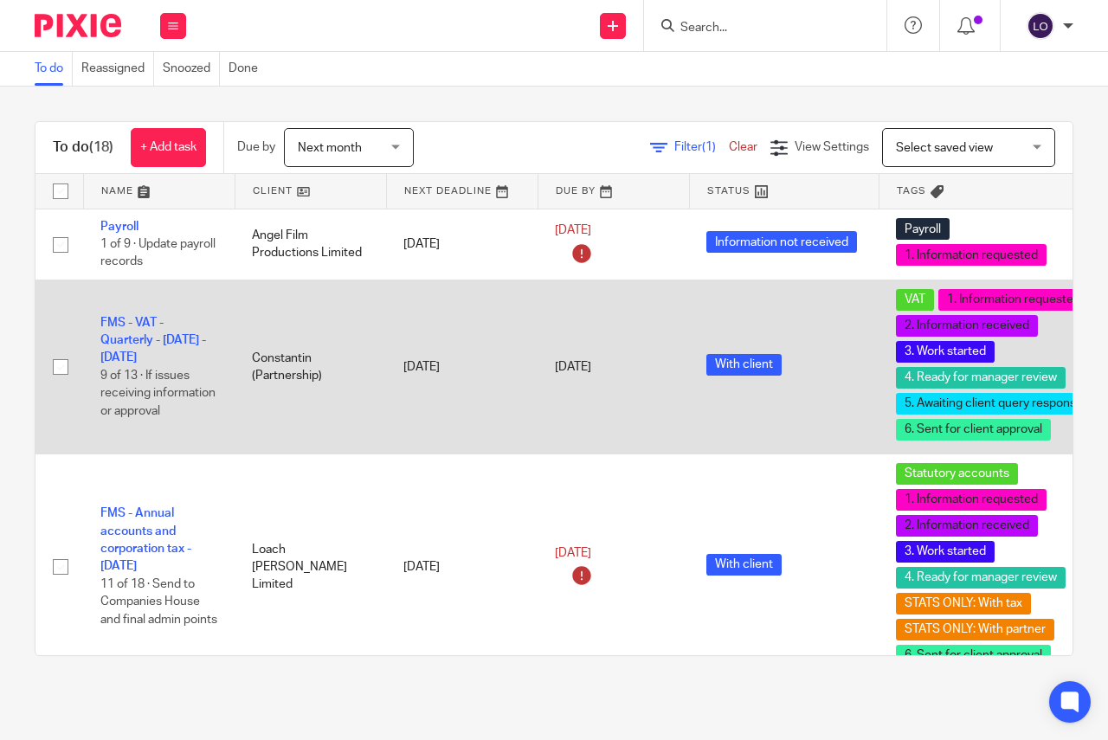
scroll to position [50, 0]
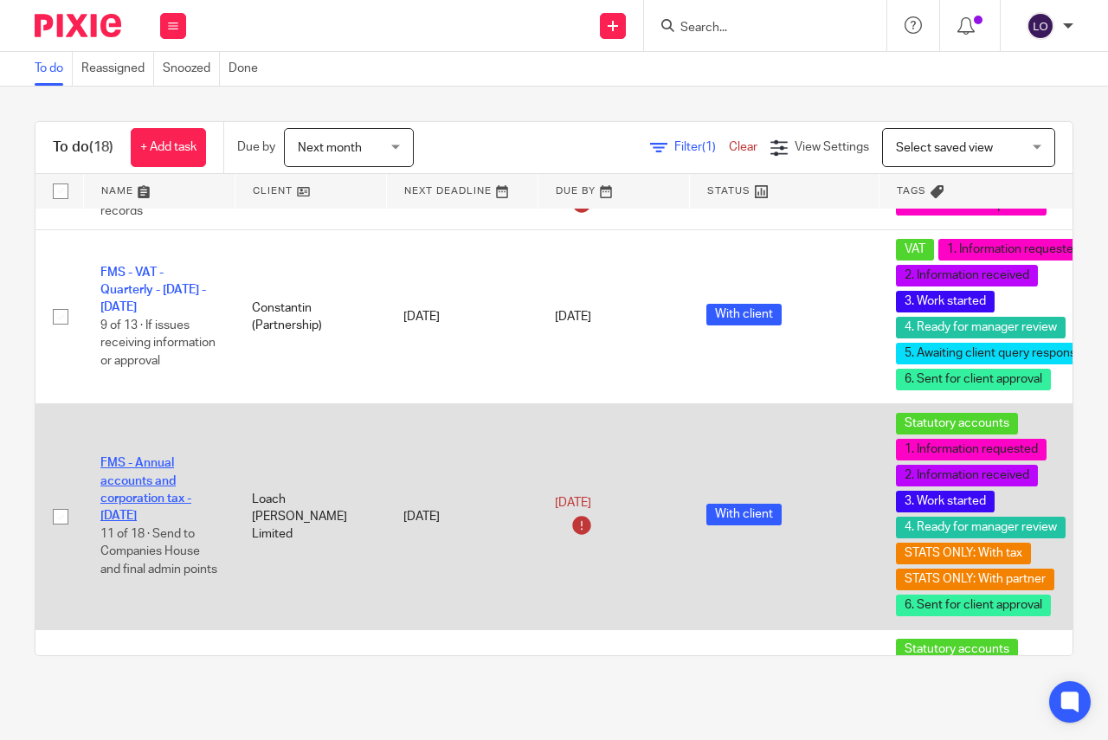
click at [170, 483] on link "FMS - Annual accounts and corporation tax - [DATE]" at bounding box center [145, 489] width 91 height 65
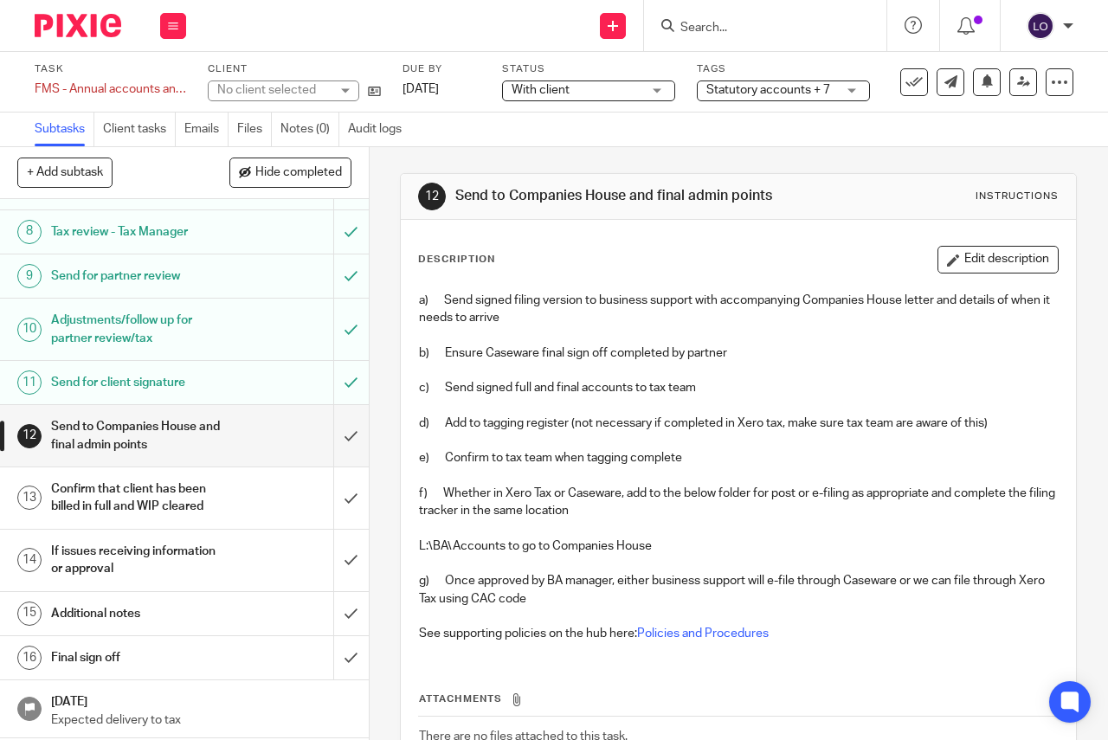
scroll to position [404, 0]
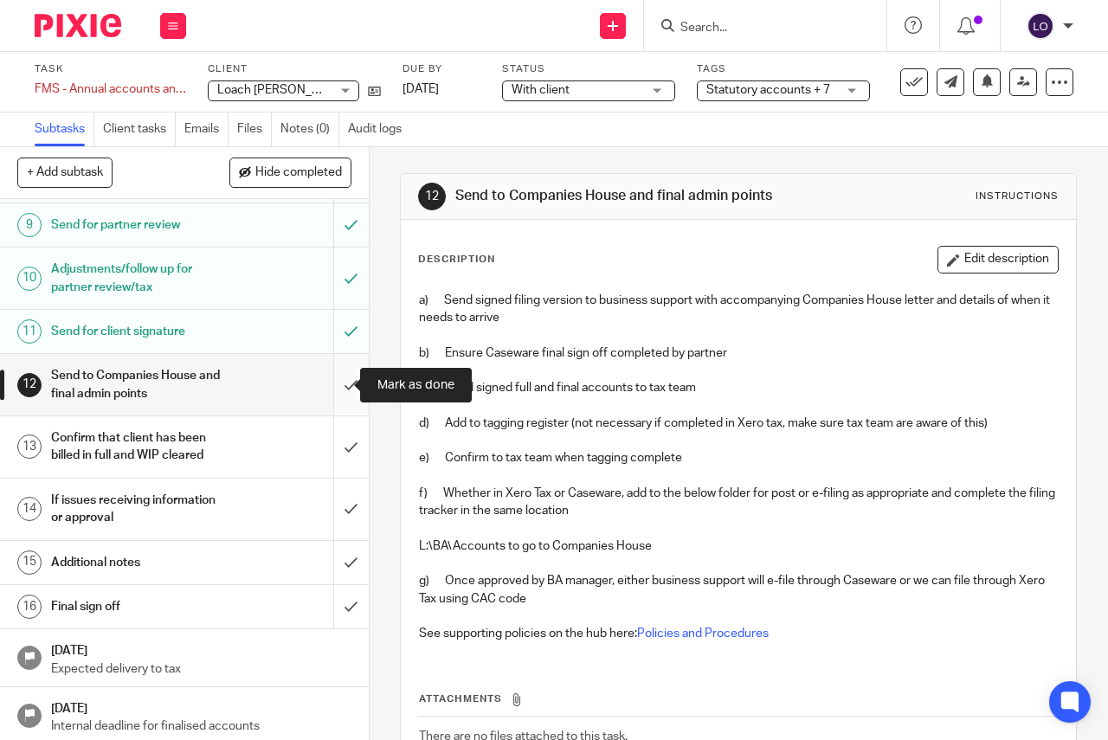
click at [346, 379] on input "submit" at bounding box center [184, 384] width 369 height 61
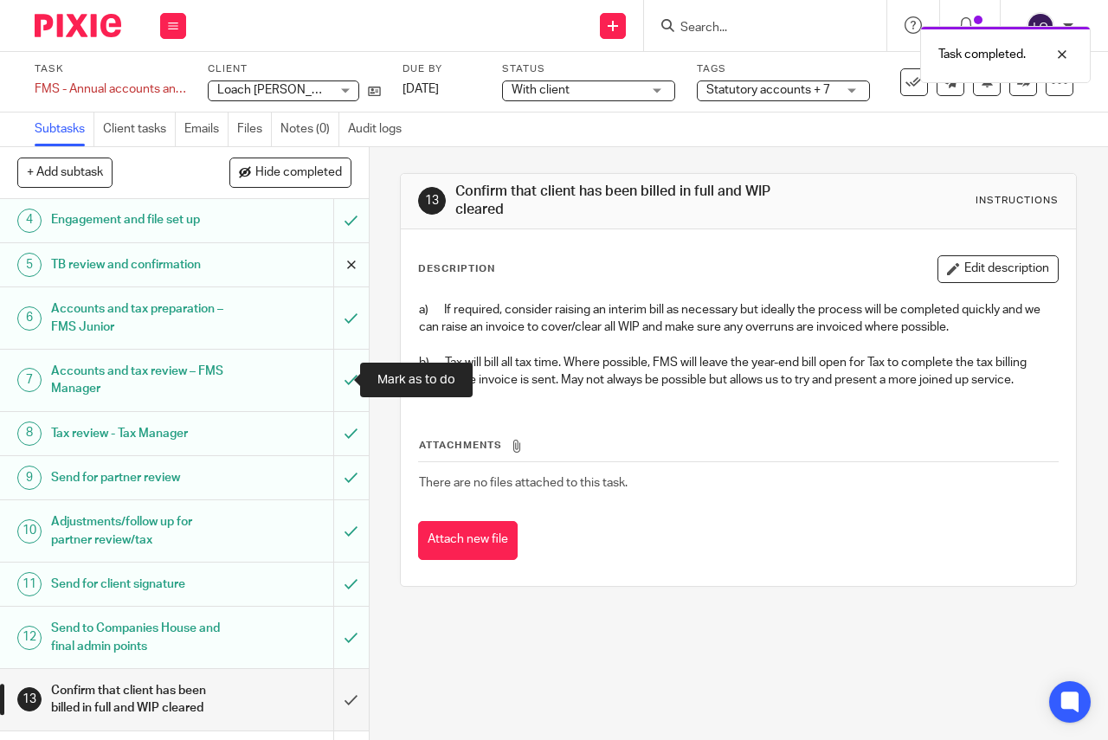
scroll to position [409, 0]
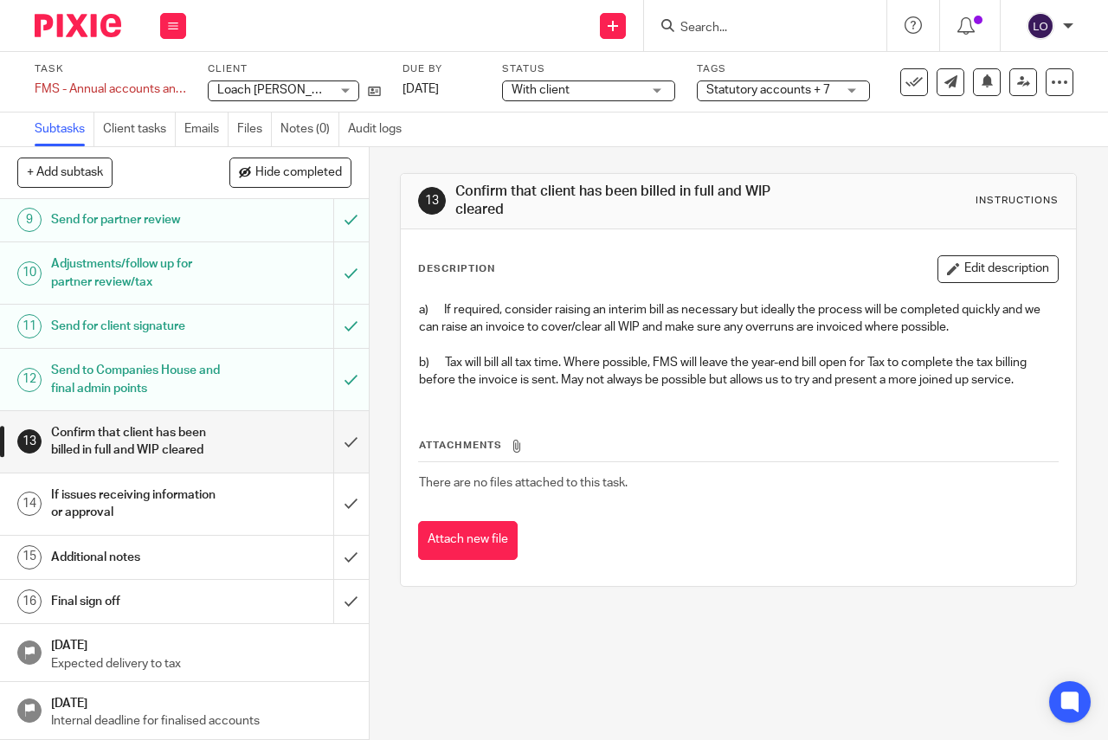
click at [695, 677] on div "13 Confirm that client has been billed in full and WIP cleared Instructions Des…" at bounding box center [738, 443] width 738 height 593
click at [575, 88] on span "With client" at bounding box center [576, 90] width 130 height 18
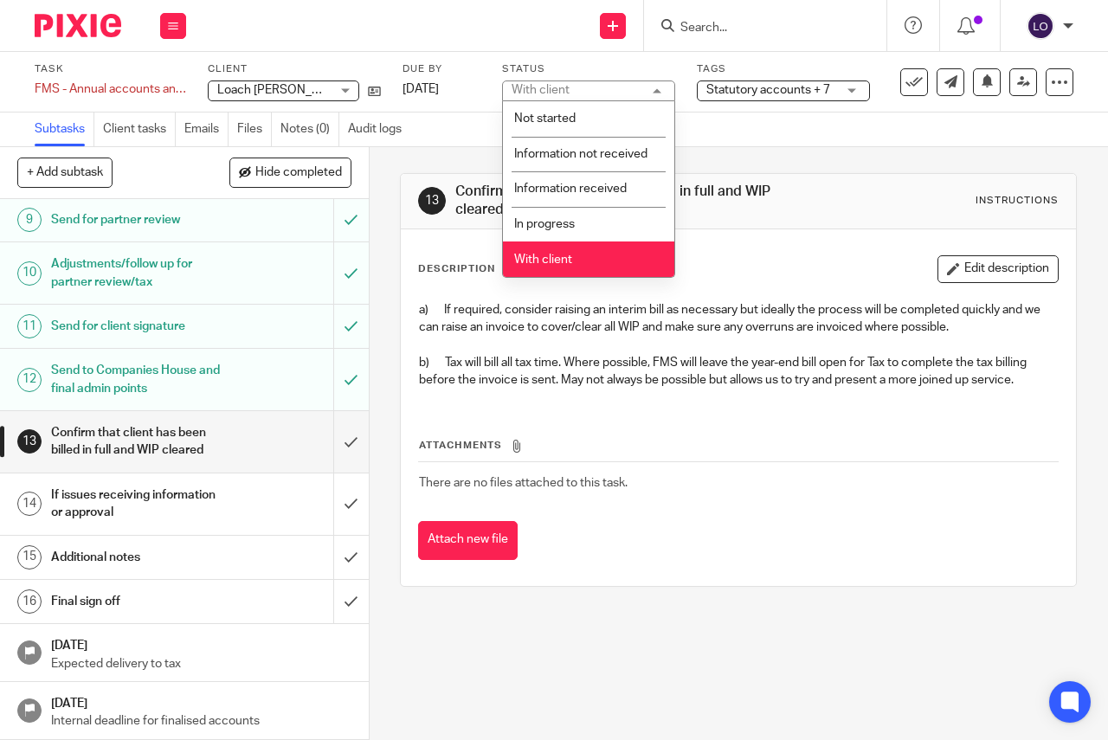
click at [815, 85] on span "Statutory accounts + 7" at bounding box center [768, 90] width 124 height 12
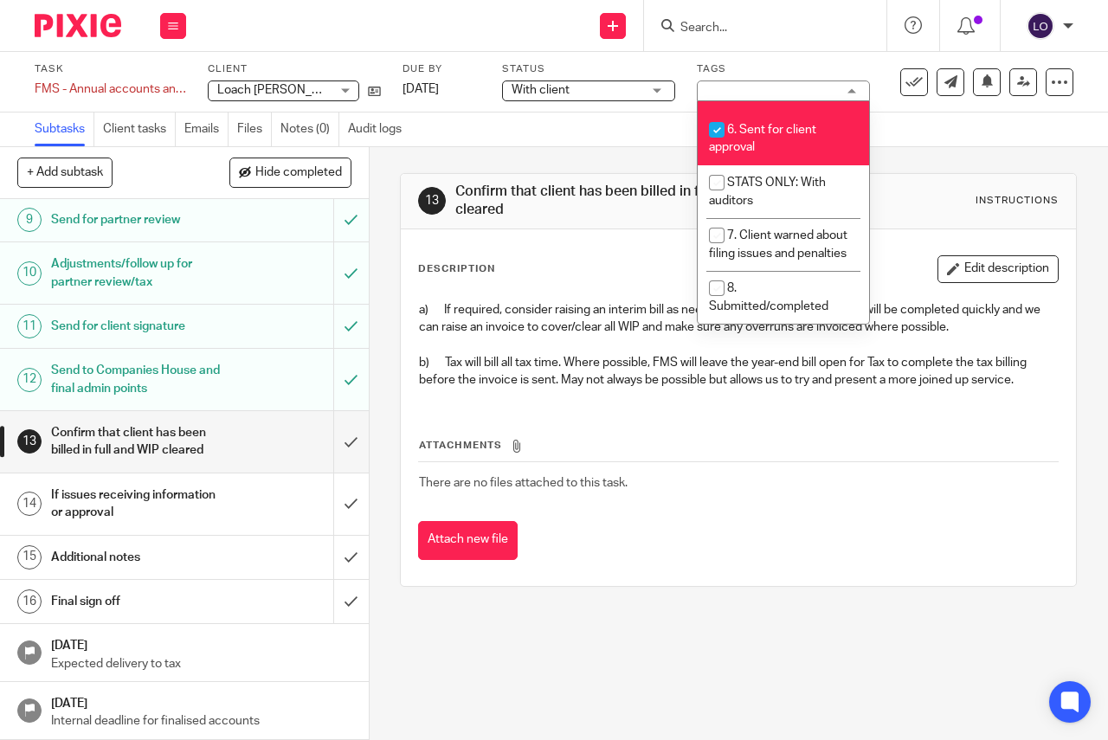
scroll to position [640, 0]
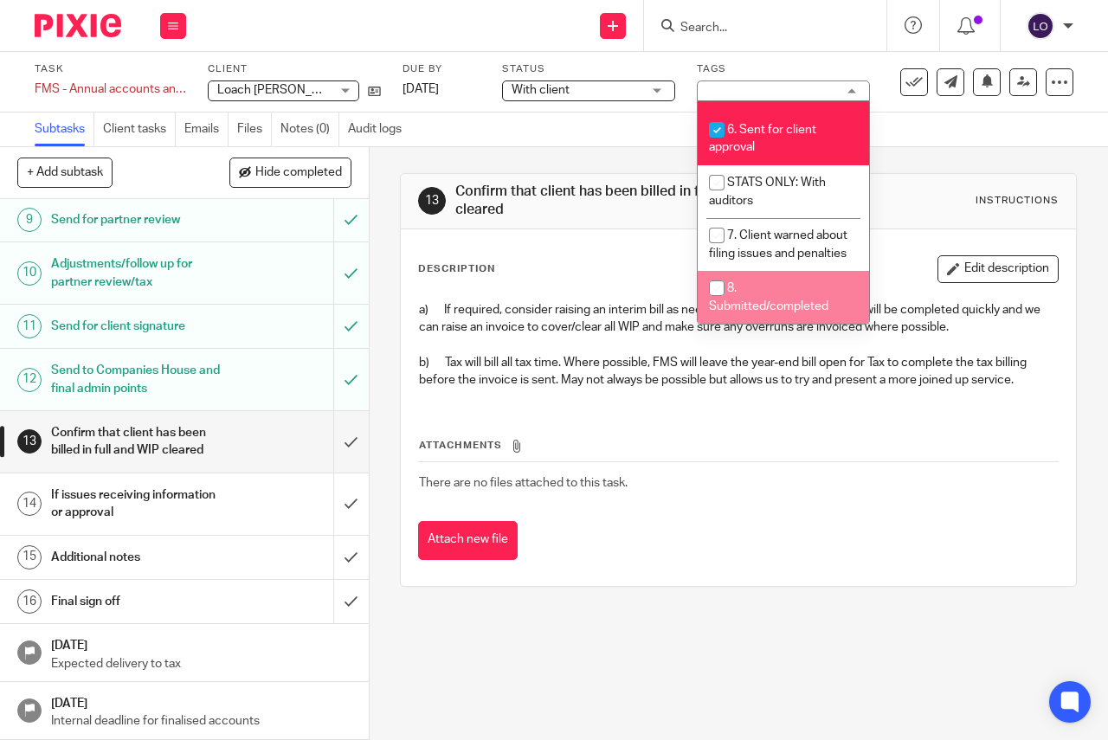
click at [812, 305] on span "8. Submitted/completed" at bounding box center [768, 297] width 119 height 30
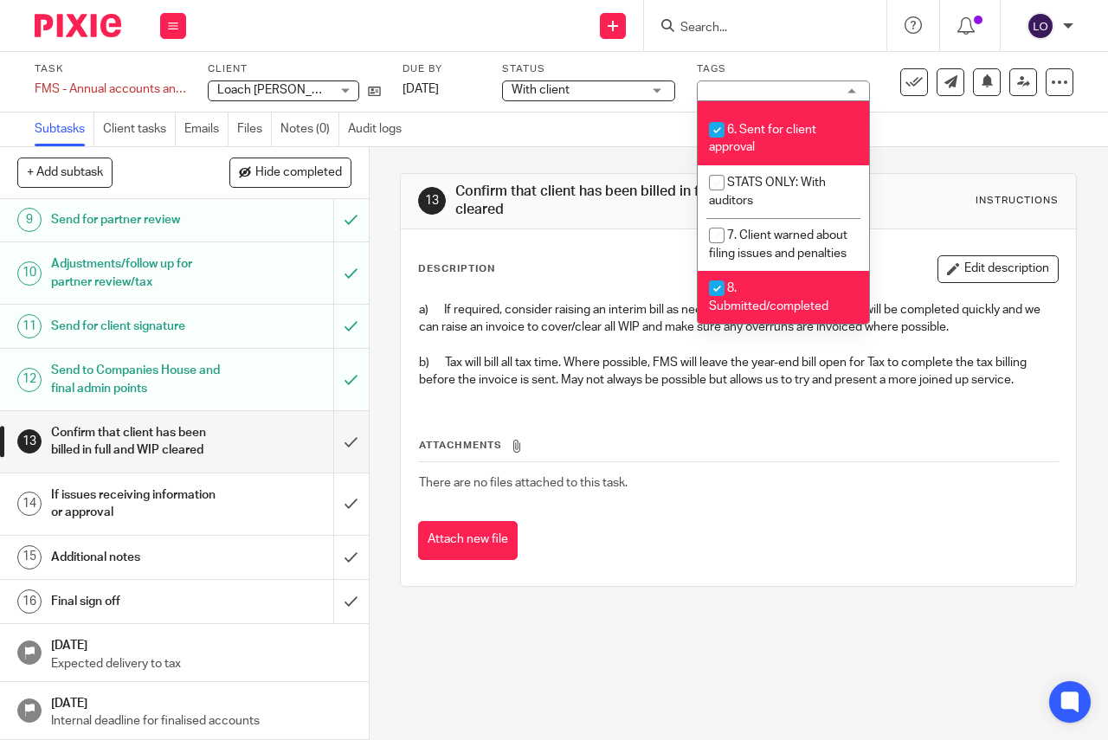
checkbox input "true"
click at [909, 204] on div "13 Confirm that client has been billed in full and WIP cleared Instructions" at bounding box center [738, 201] width 640 height 37
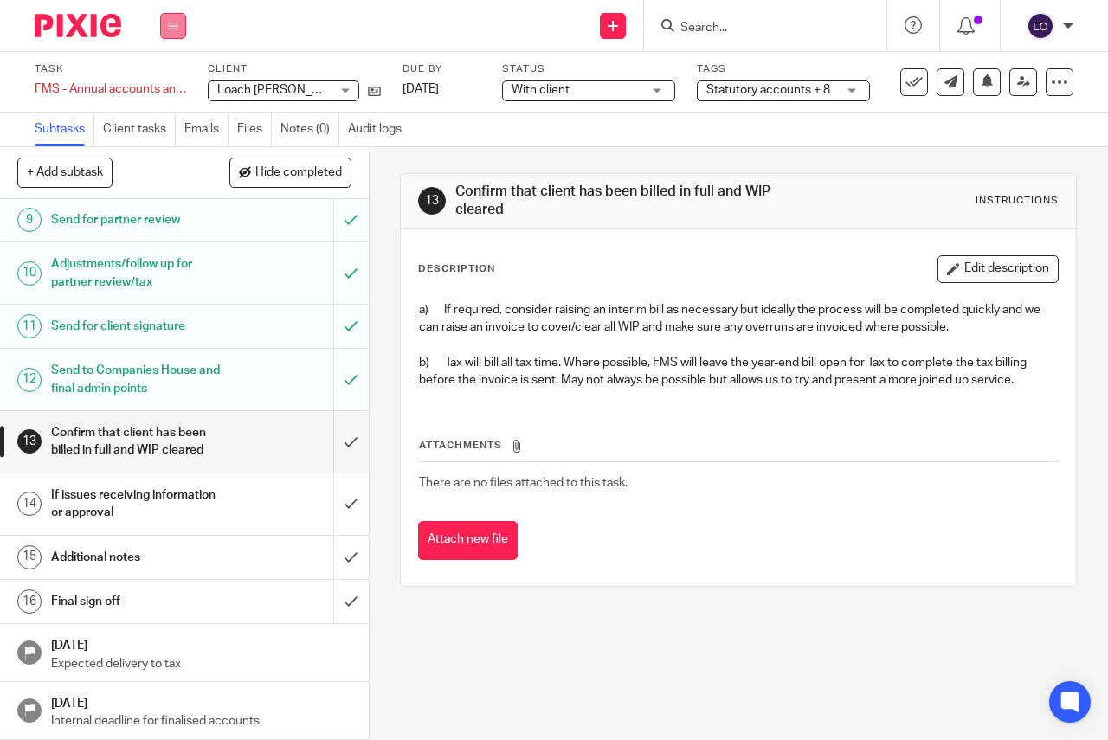
click at [164, 19] on button at bounding box center [173, 26] width 26 height 26
click at [171, 74] on link "Work" at bounding box center [165, 80] width 30 height 12
